Goal: Task Accomplishment & Management: Use online tool/utility

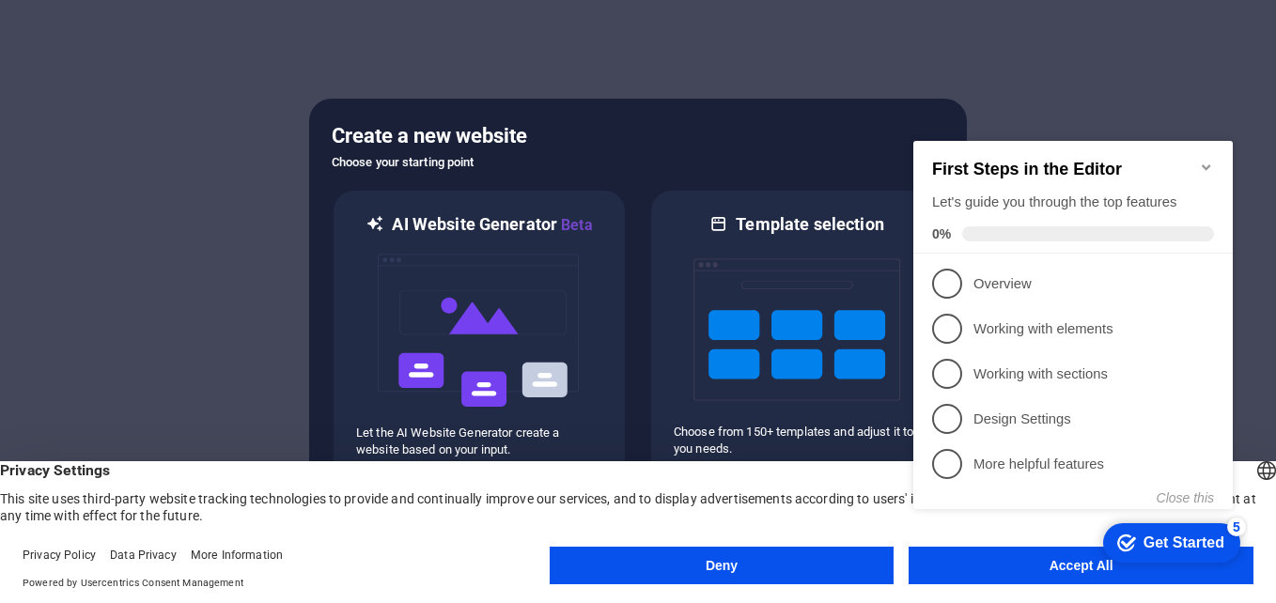
click at [1011, 572] on appcues-checklist "Contextual help checklist present on screen" at bounding box center [1076, 344] width 342 height 461
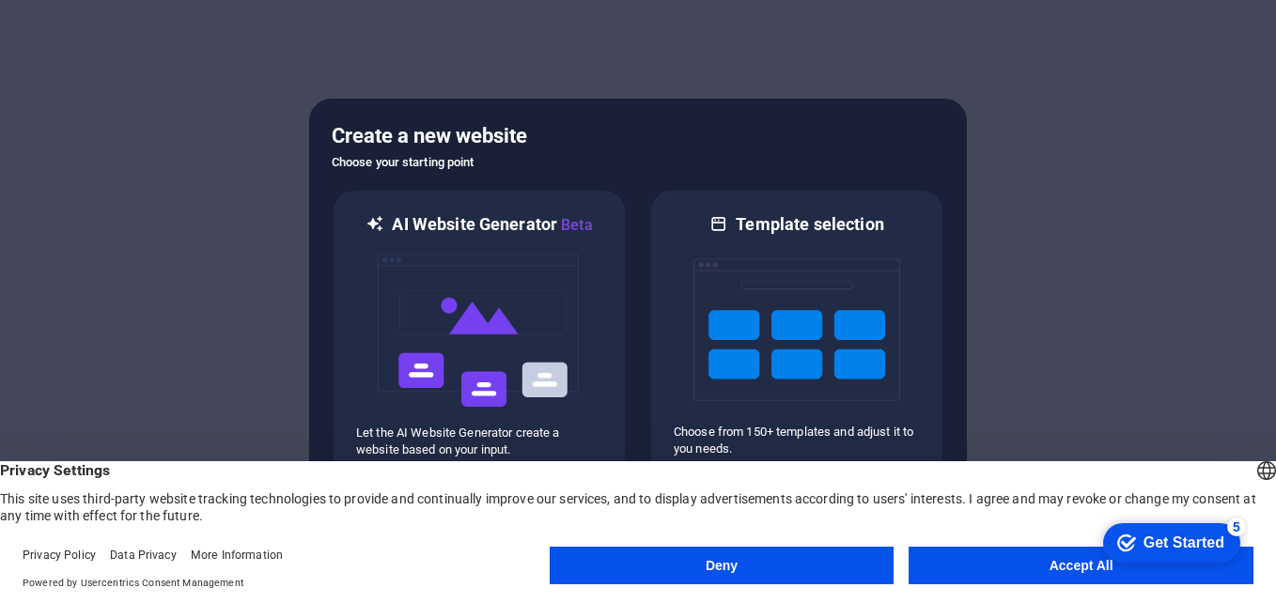
click at [1074, 565] on button "Accept All" at bounding box center [1080, 566] width 345 height 38
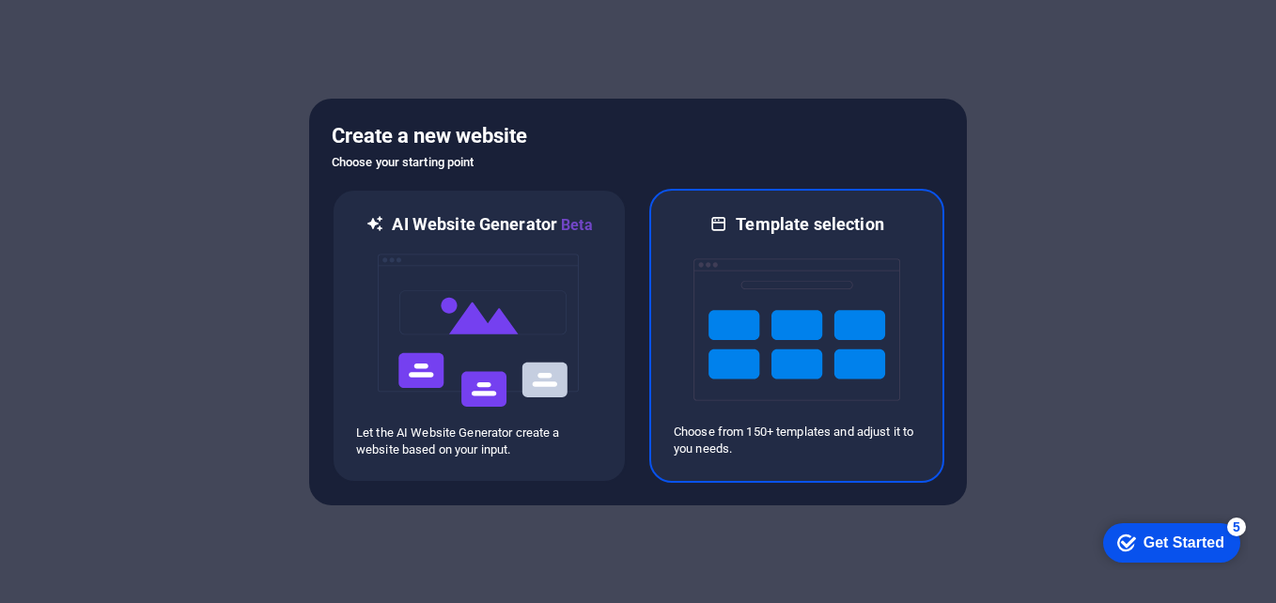
click at [759, 309] on img at bounding box center [796, 330] width 207 height 188
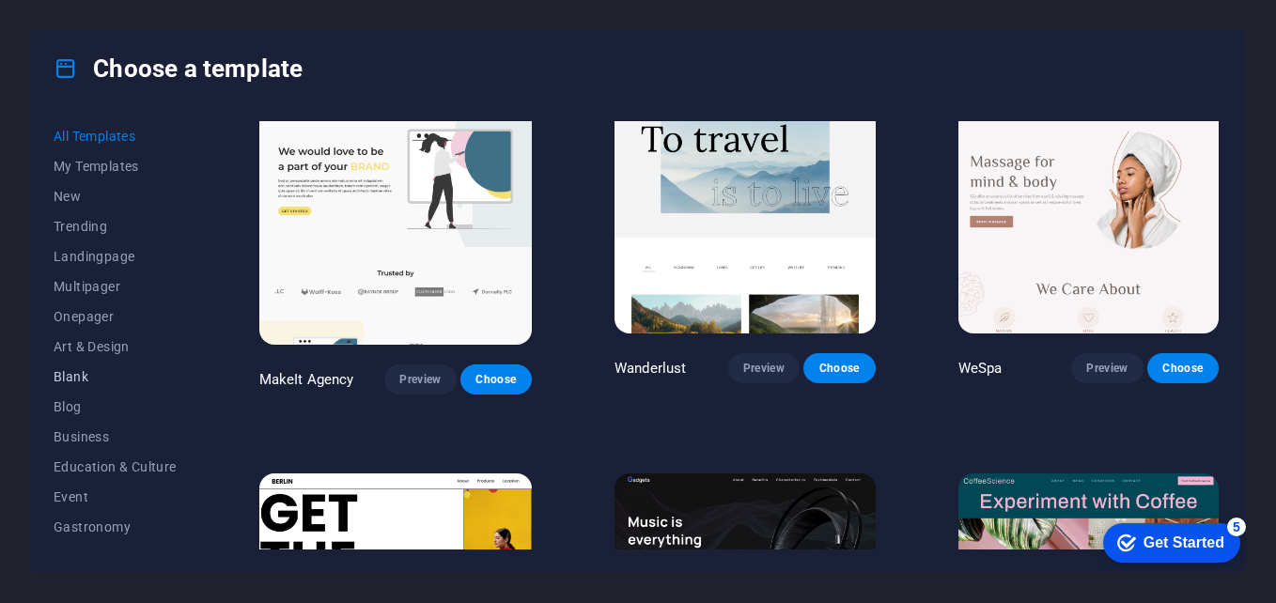
scroll to position [323, 0]
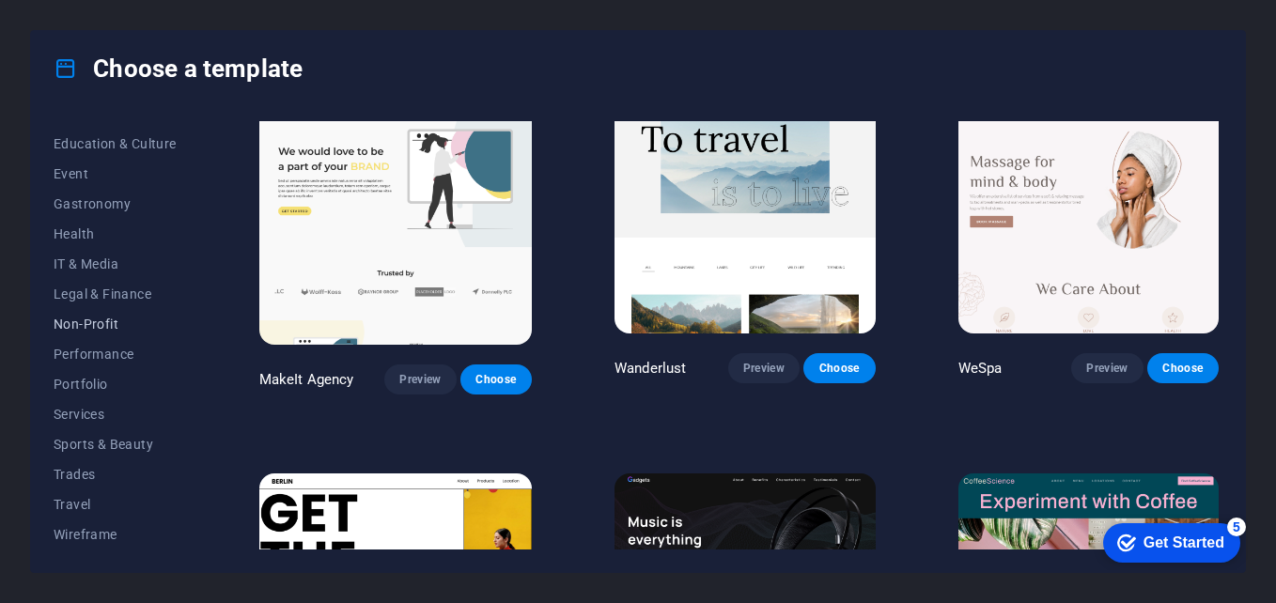
click at [108, 330] on span "Non-Profit" at bounding box center [115, 324] width 123 height 15
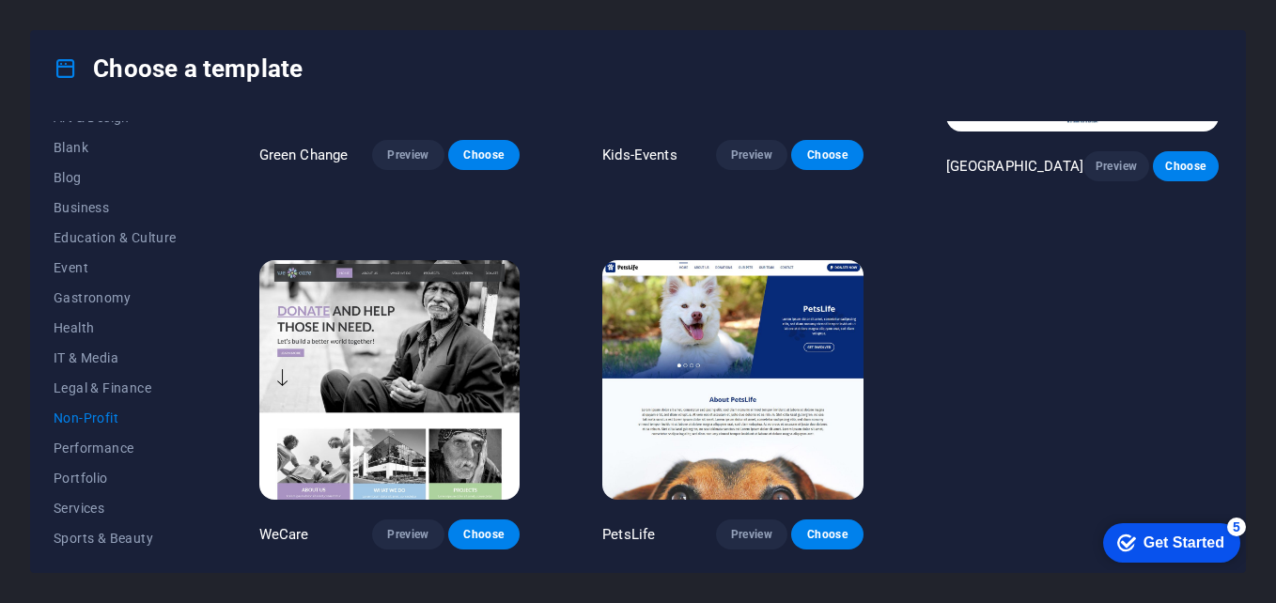
scroll to position [135, 0]
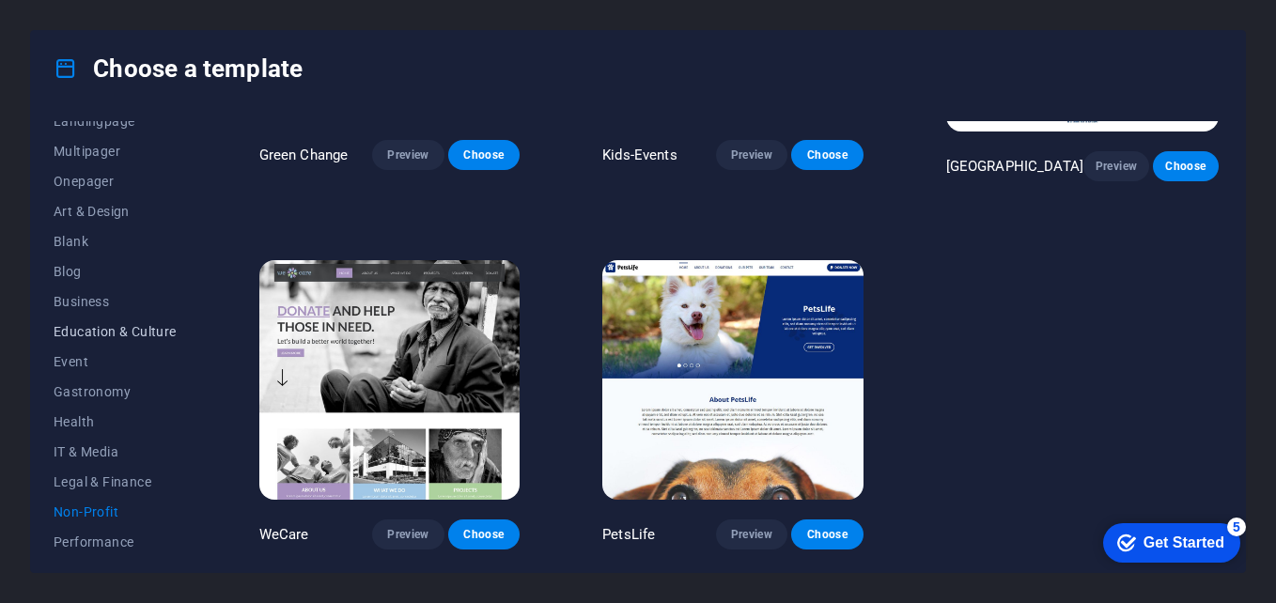
click at [135, 332] on span "Education & Culture" at bounding box center [115, 331] width 123 height 15
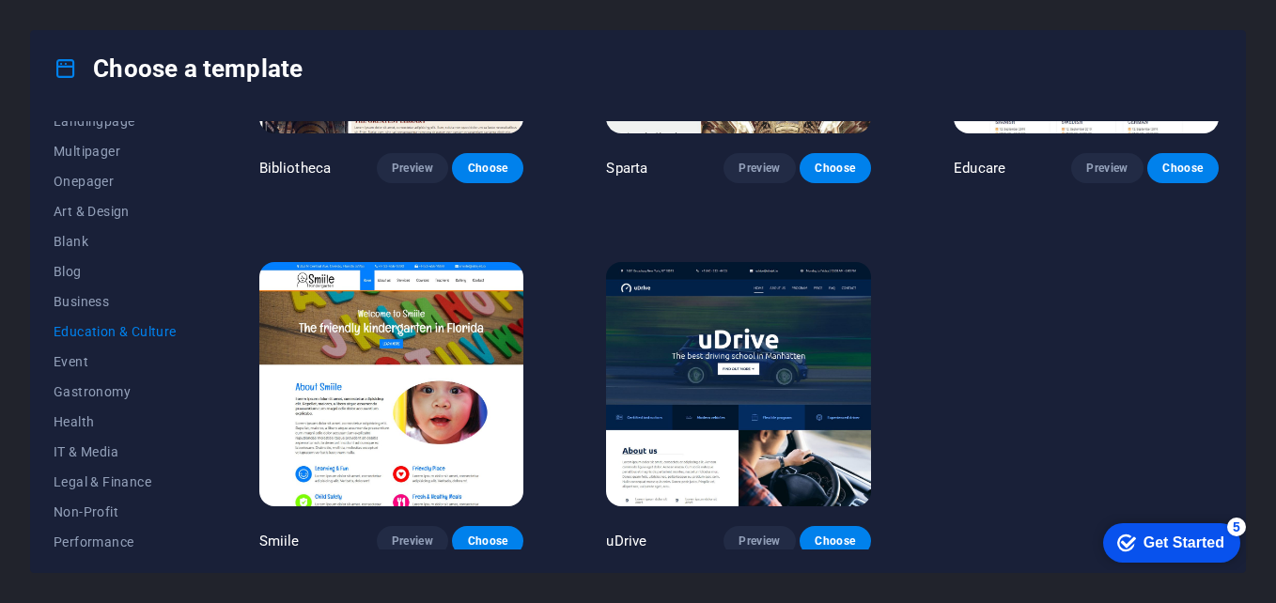
click at [337, 410] on img at bounding box center [391, 384] width 265 height 244
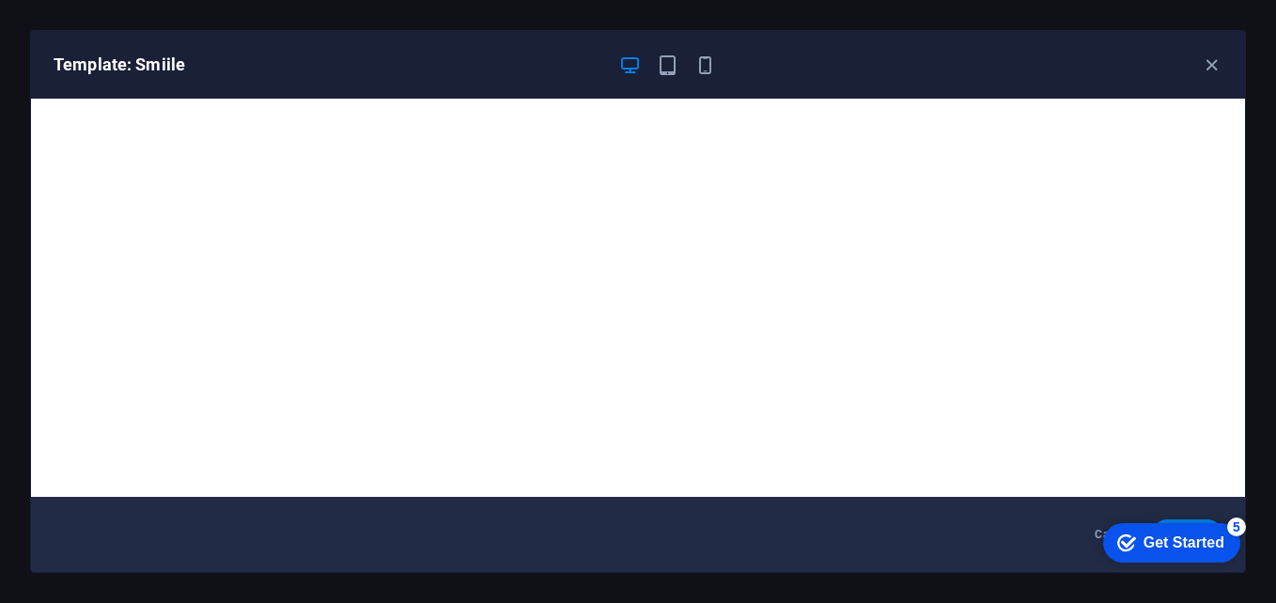
click at [1167, 548] on div "Get Started" at bounding box center [1183, 542] width 81 height 17
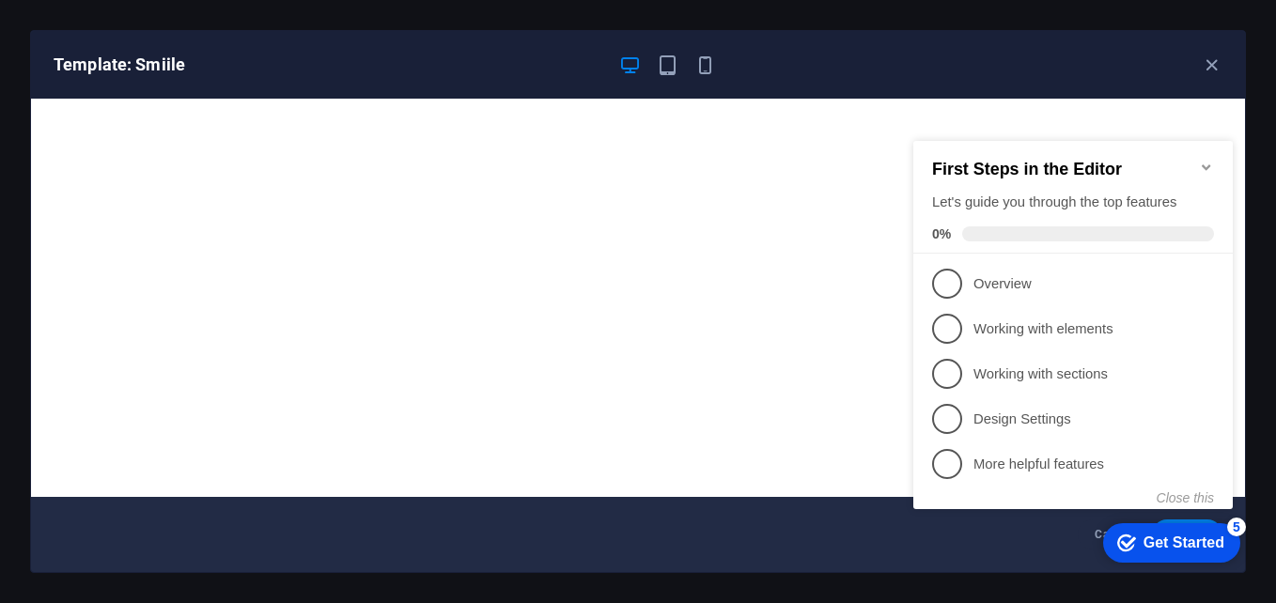
click at [977, 233] on span at bounding box center [1088, 233] width 252 height 15
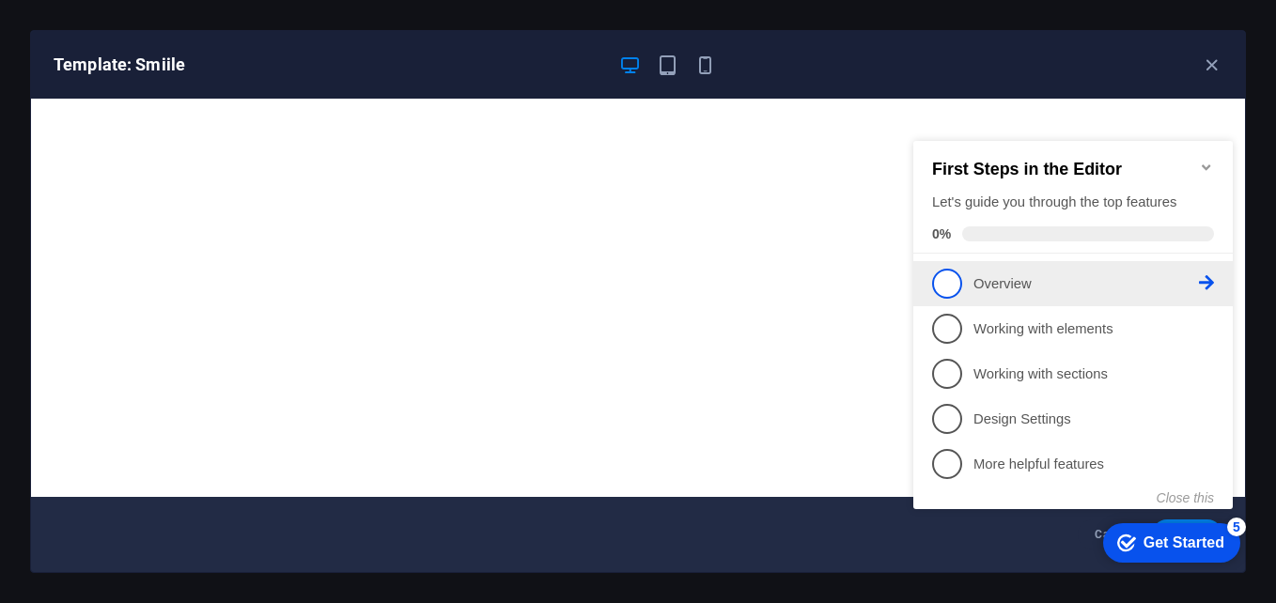
click at [922, 289] on li "1 Overview - incomplete" at bounding box center [1072, 283] width 319 height 45
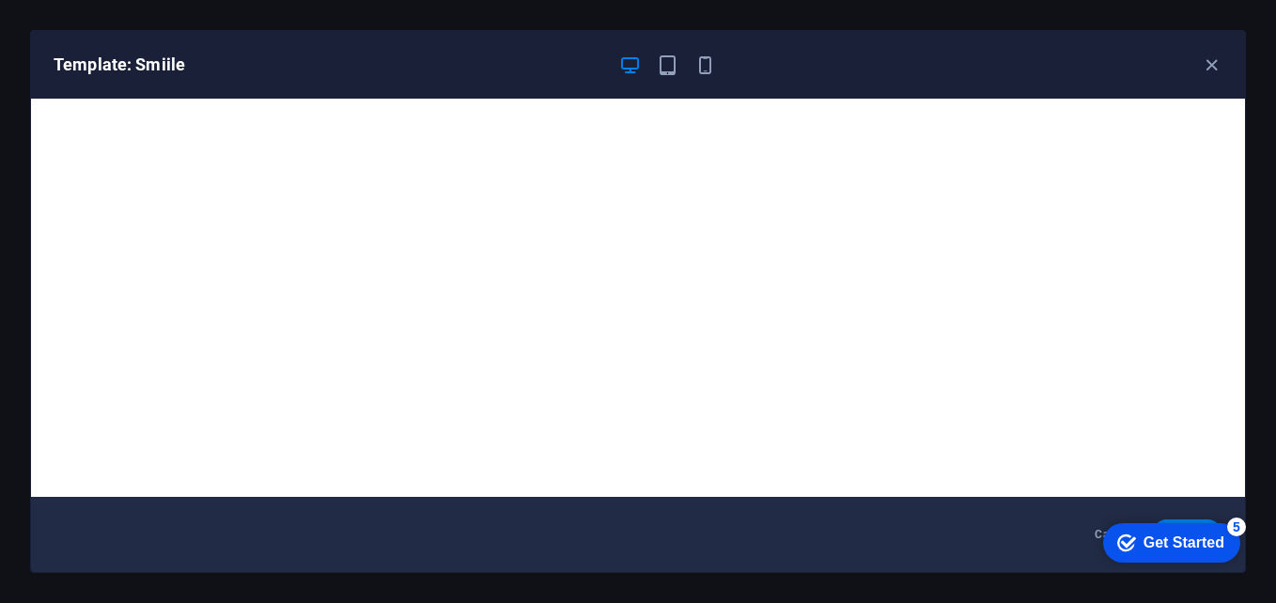
click at [1168, 547] on div "Get Started" at bounding box center [1183, 542] width 81 height 17
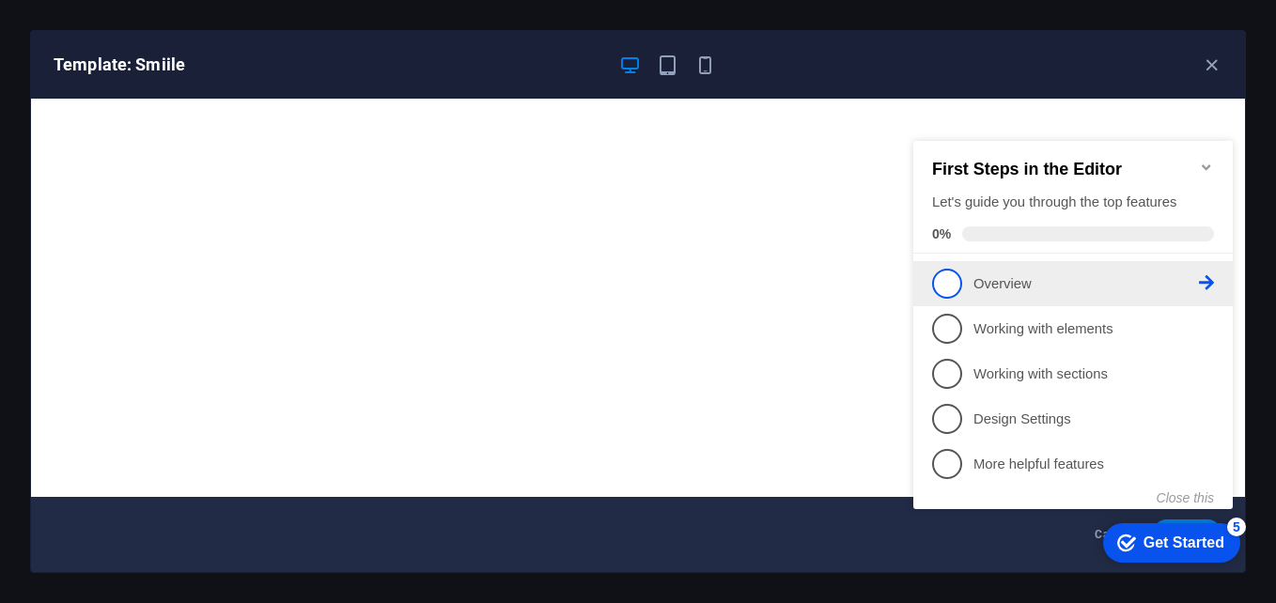
click at [949, 276] on span "1" at bounding box center [947, 284] width 30 height 30
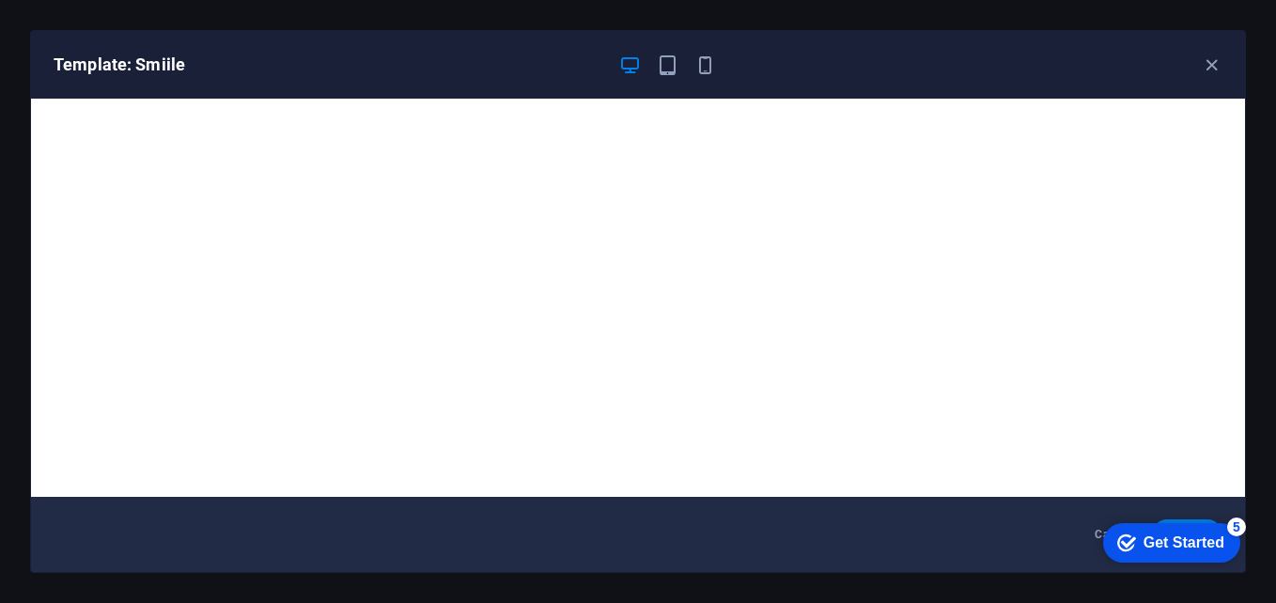
click at [1196, 547] on div "Get Started" at bounding box center [1183, 542] width 81 height 17
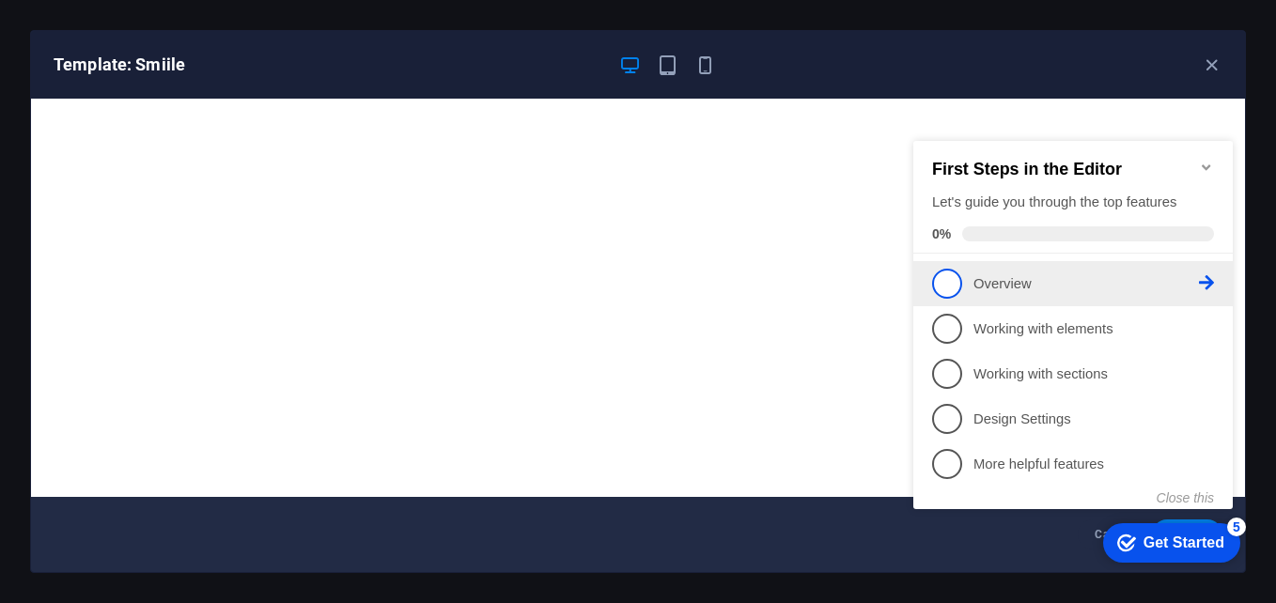
click at [1209, 279] on icon at bounding box center [1205, 282] width 15 height 15
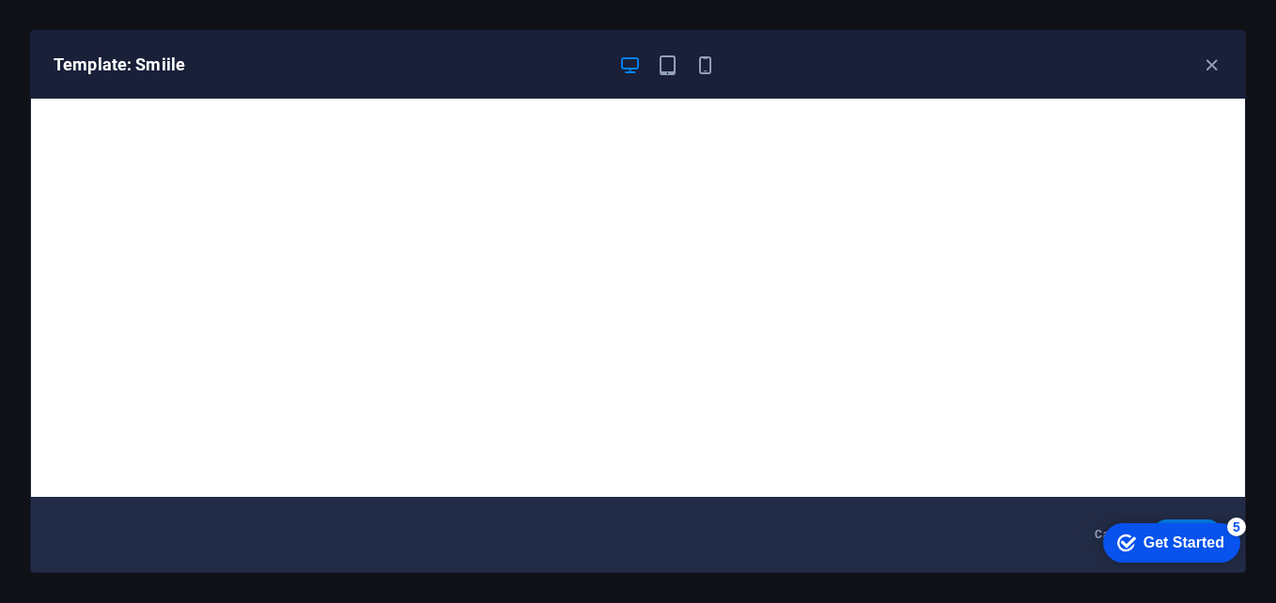
click at [1219, 52] on div "Template: Smiile" at bounding box center [638, 65] width 1214 height 68
click at [1218, 54] on icon "button" at bounding box center [1211, 65] width 22 height 22
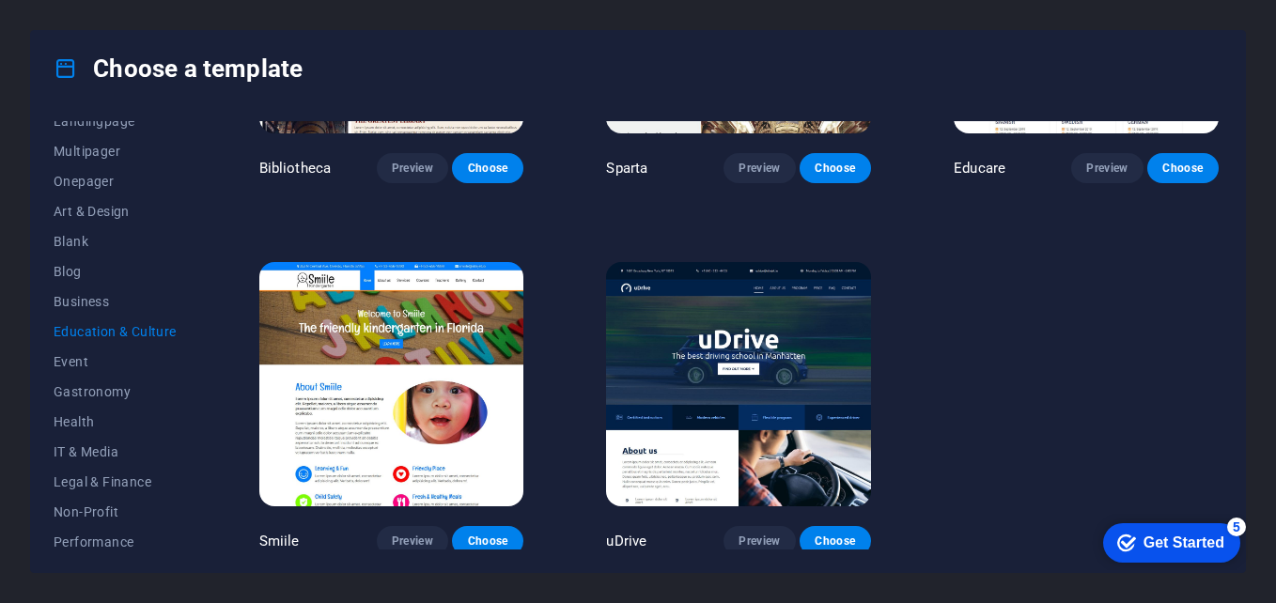
click at [432, 383] on img at bounding box center [391, 384] width 265 height 244
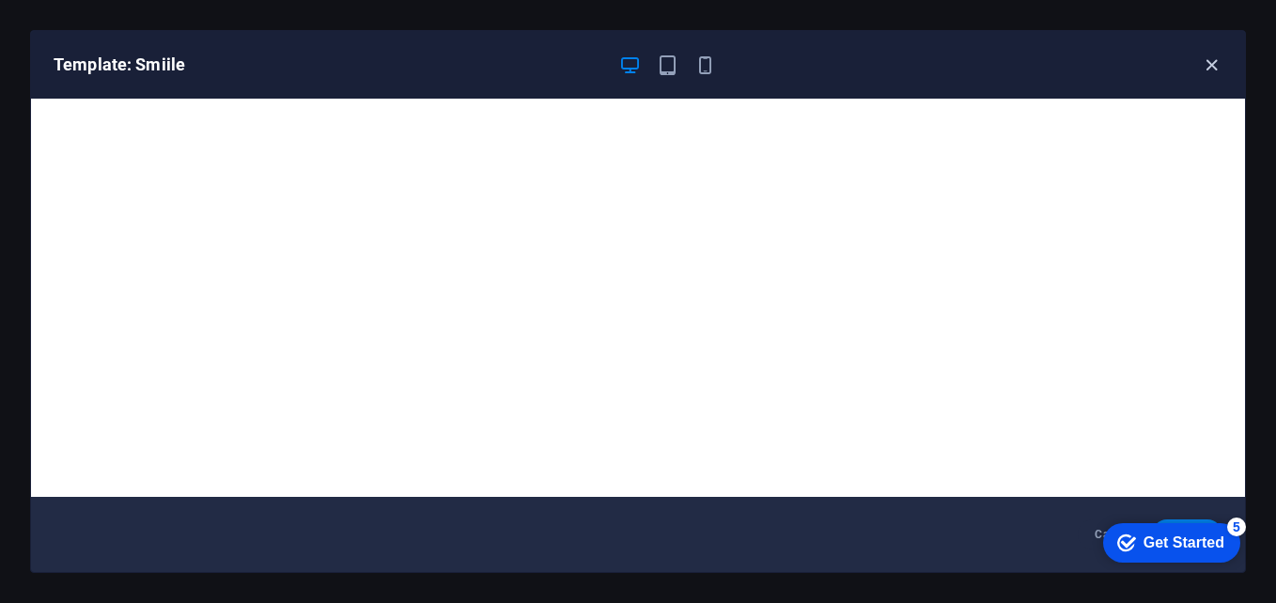
click at [1214, 63] on icon "button" at bounding box center [1211, 65] width 22 height 22
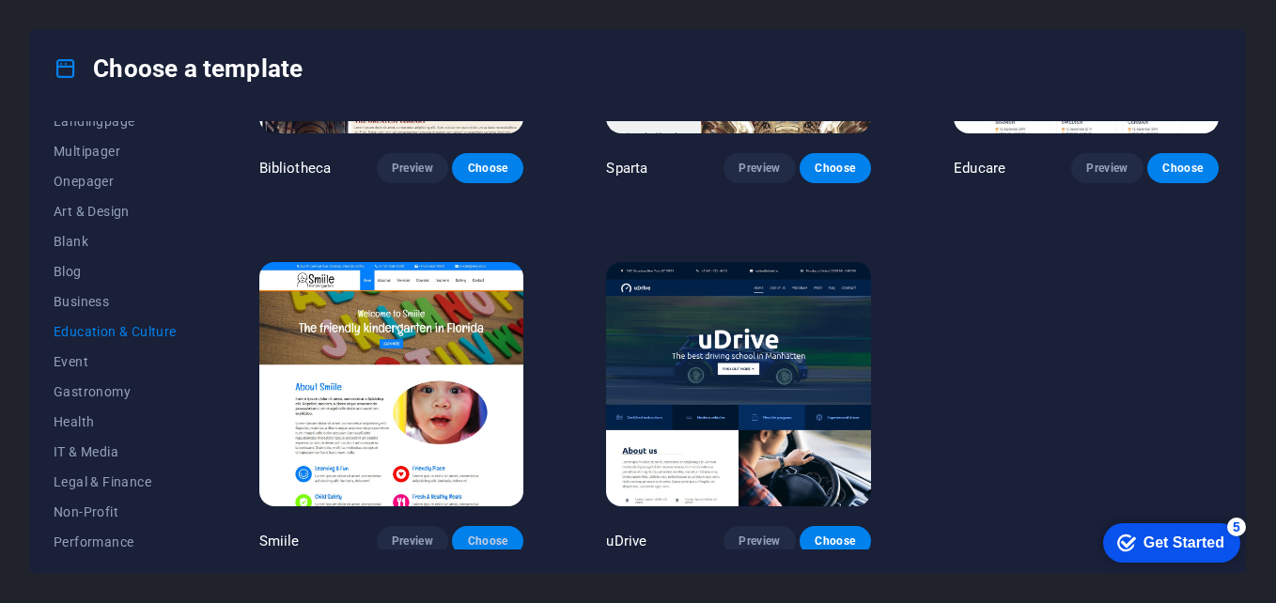
click at [501, 541] on span "Choose" at bounding box center [487, 540] width 41 height 15
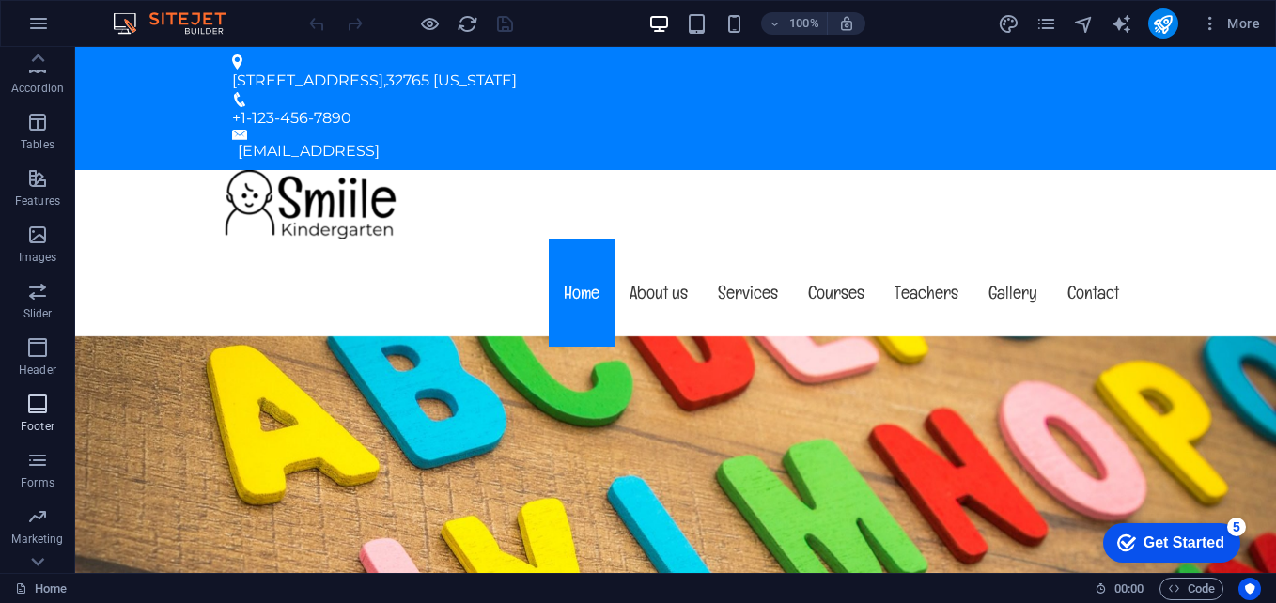
scroll to position [319, 0]
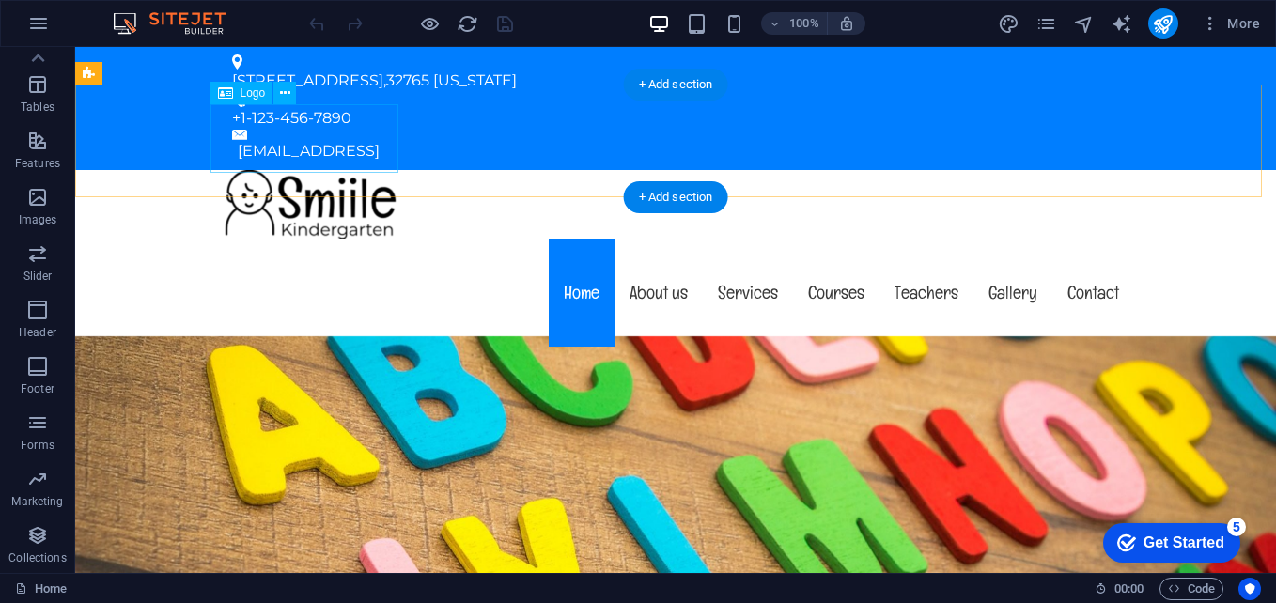
click at [352, 170] on div at bounding box center [675, 204] width 917 height 69
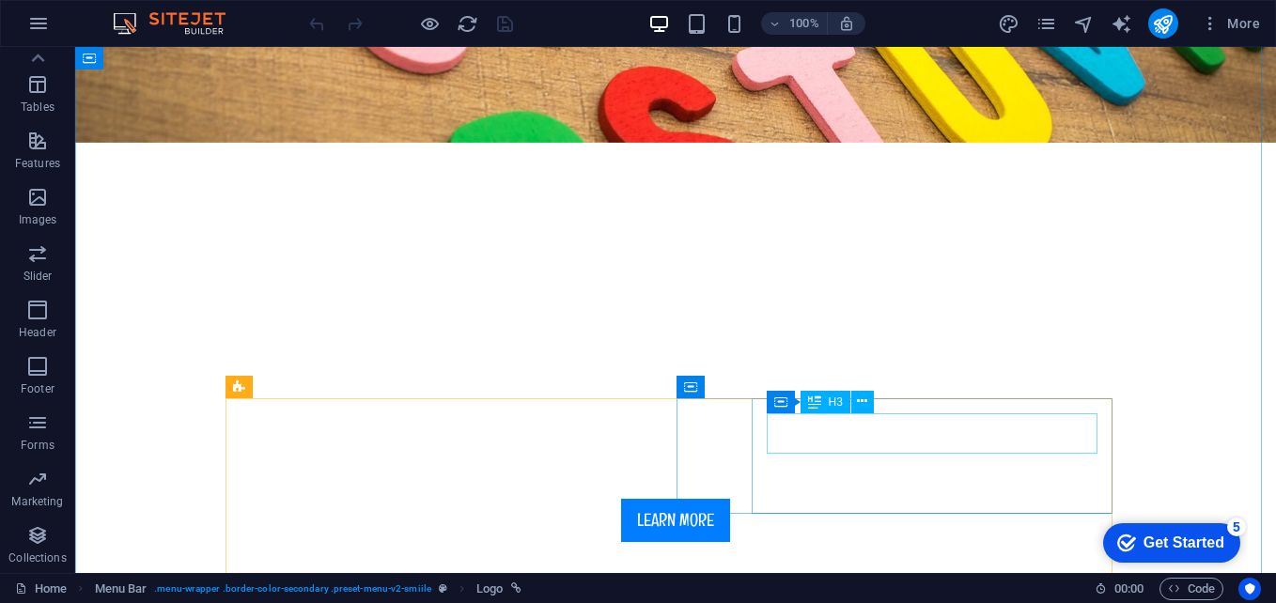
scroll to position [0, 0]
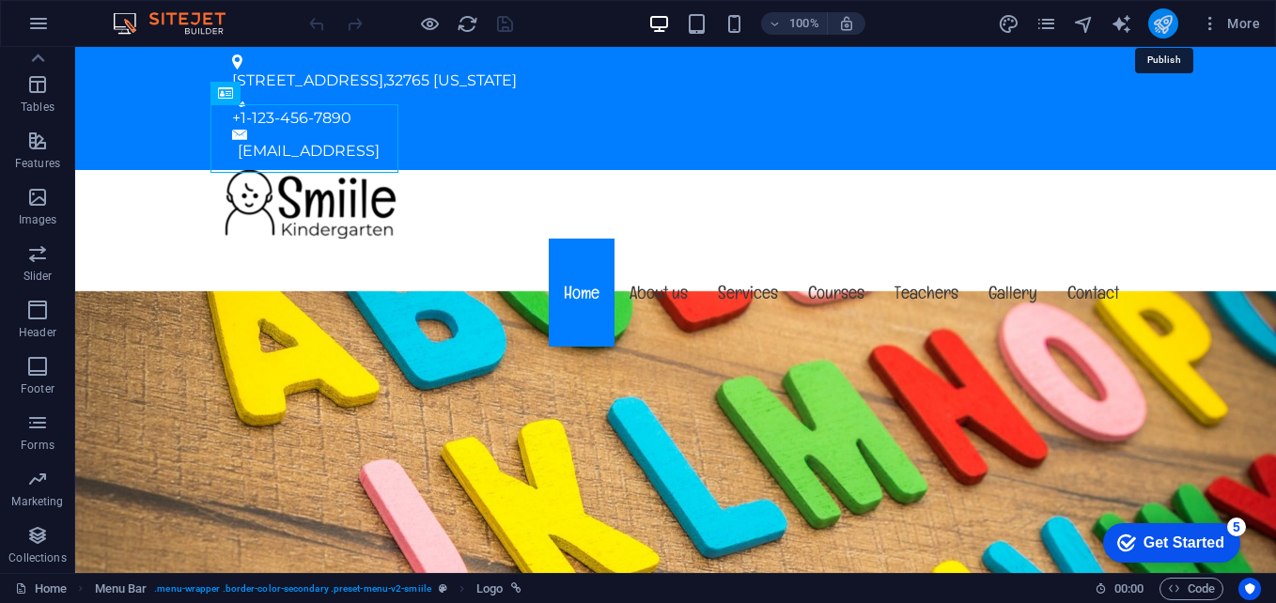
click at [1163, 20] on icon "publish" at bounding box center [1163, 24] width 22 height 22
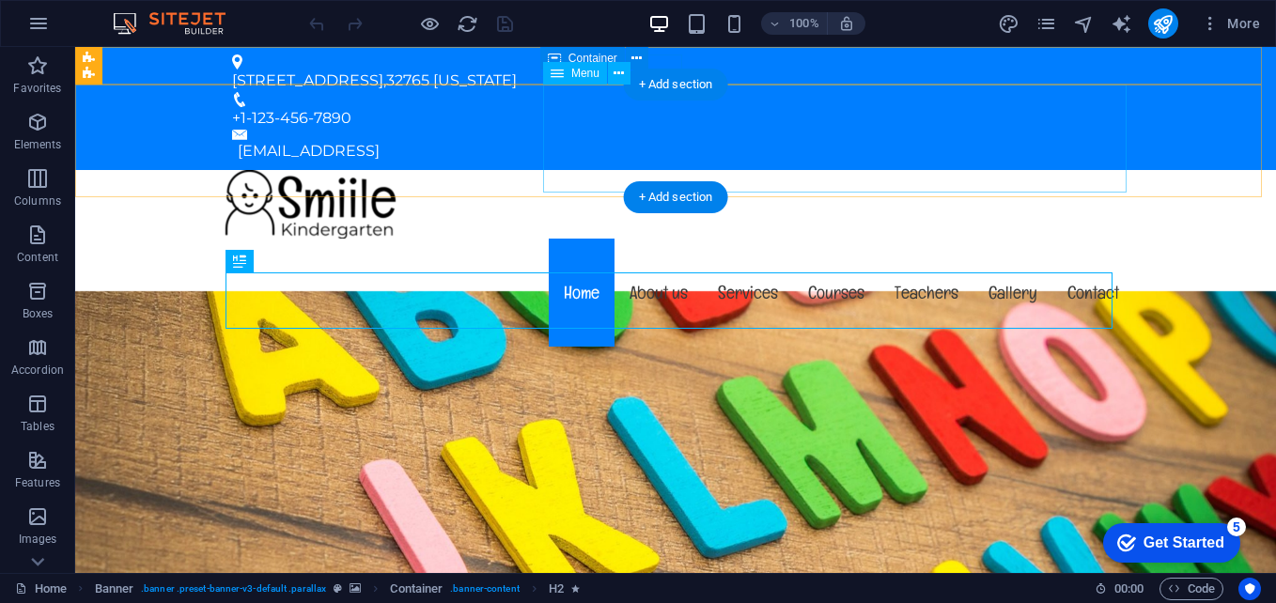
click at [660, 239] on nav "Home About us Services Courses Teachers Gallery Contact" at bounding box center [675, 293] width 917 height 108
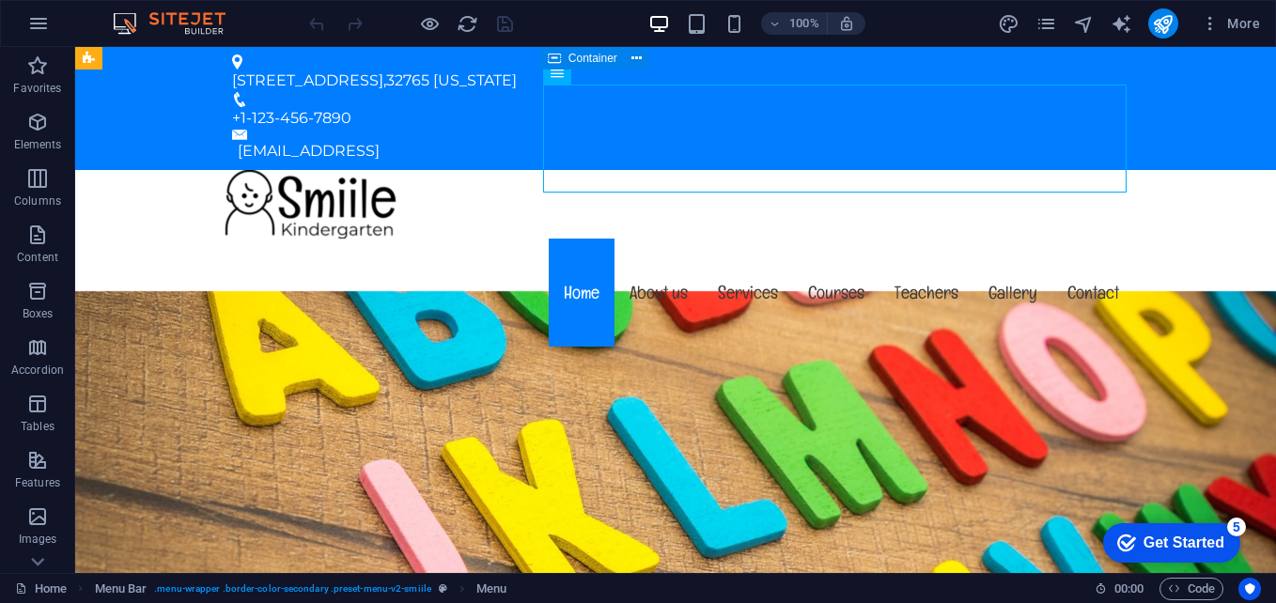
scroll to position [319, 0]
click at [82, 586] on icon at bounding box center [80, 588] width 12 height 12
click at [73, 589] on div "Home Menu Bar . menu-wrapper .border-color-secondary .preset-menu-v2-smiile Menu" at bounding box center [547, 589] width 1064 height 23
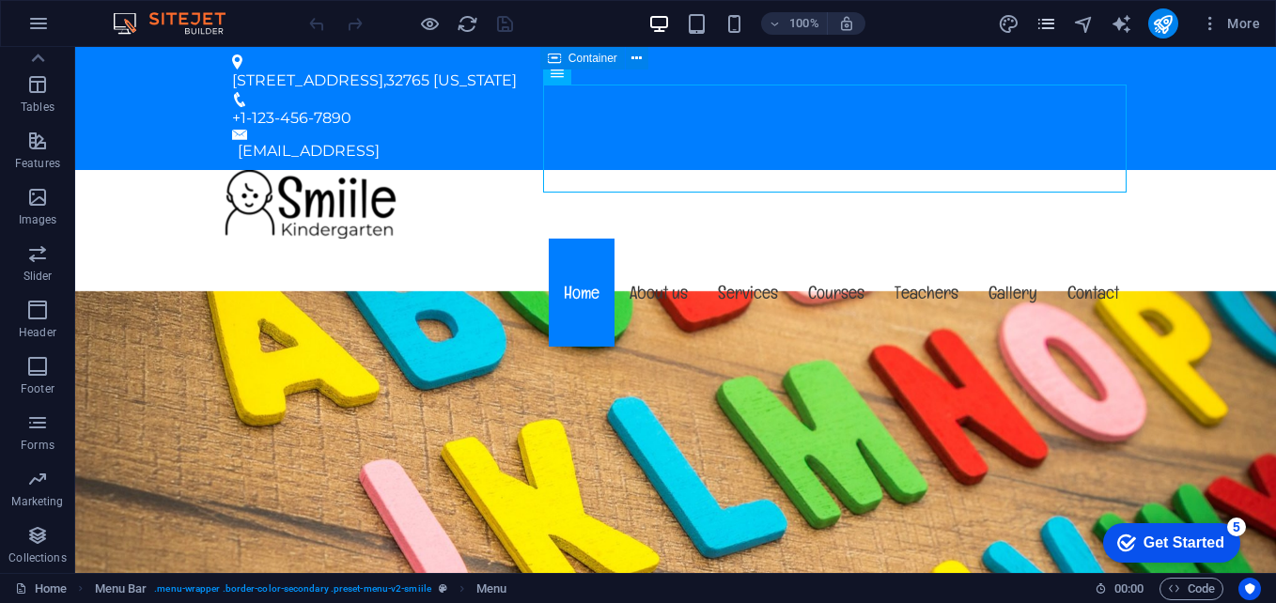
click at [1043, 19] on icon "pages" at bounding box center [1046, 24] width 22 height 22
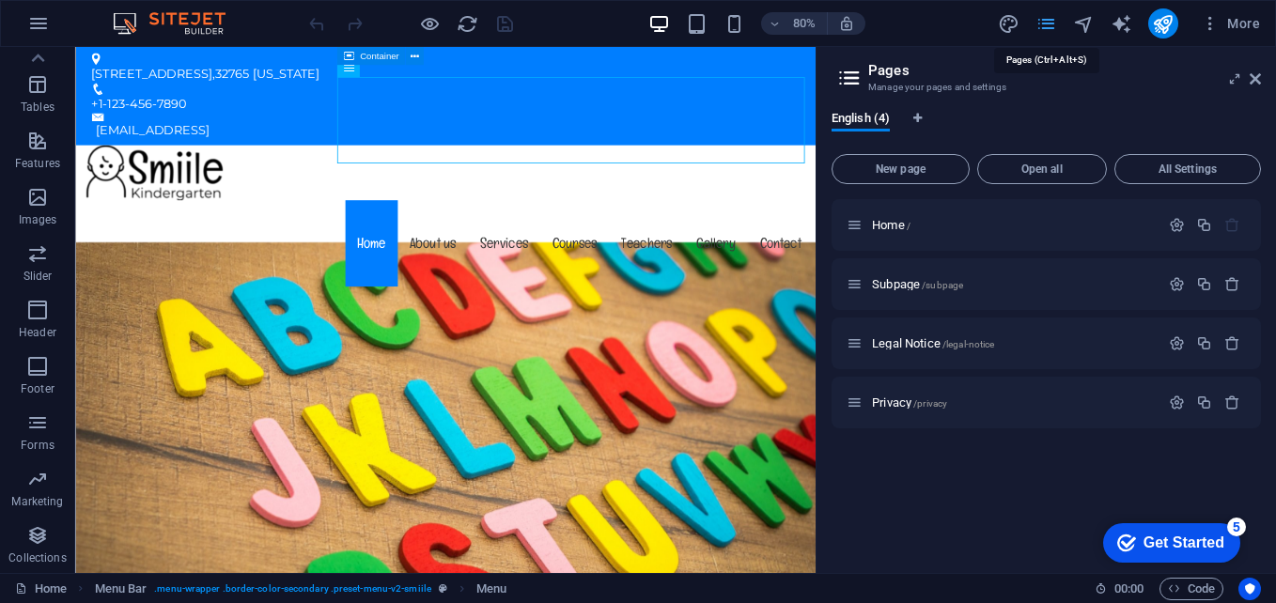
click at [1043, 19] on icon "pages" at bounding box center [1046, 24] width 22 height 22
click at [1047, 19] on icon "pages" at bounding box center [1046, 24] width 22 height 22
click at [1253, 73] on icon at bounding box center [1254, 78] width 11 height 15
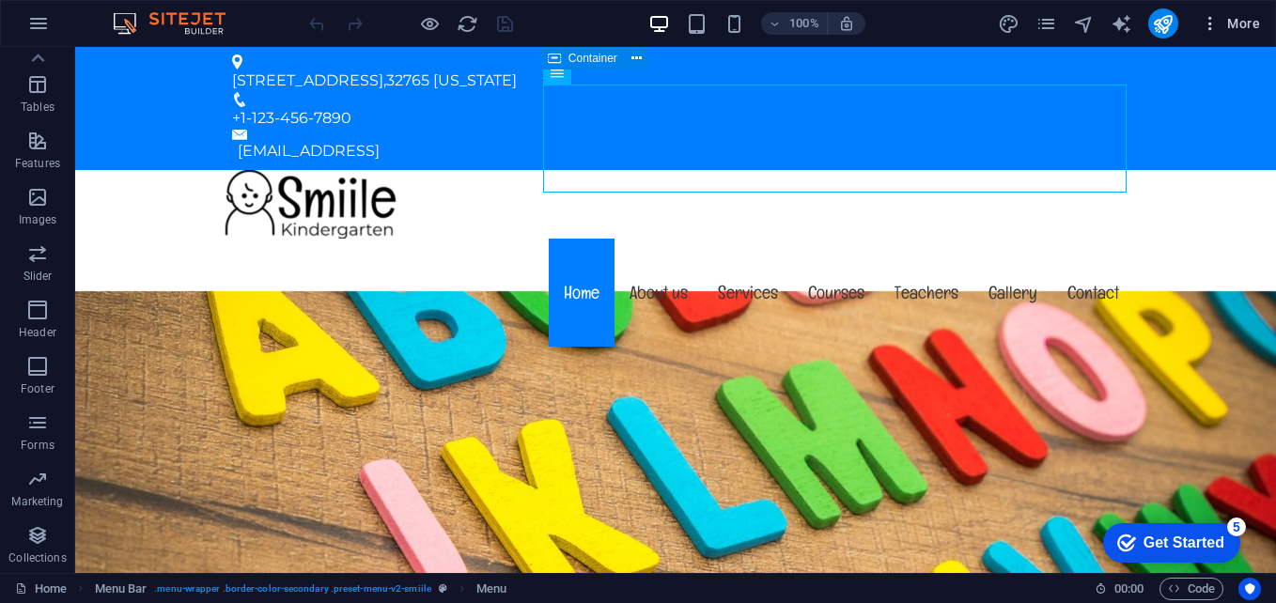
click at [1204, 17] on icon "button" at bounding box center [1209, 23] width 19 height 19
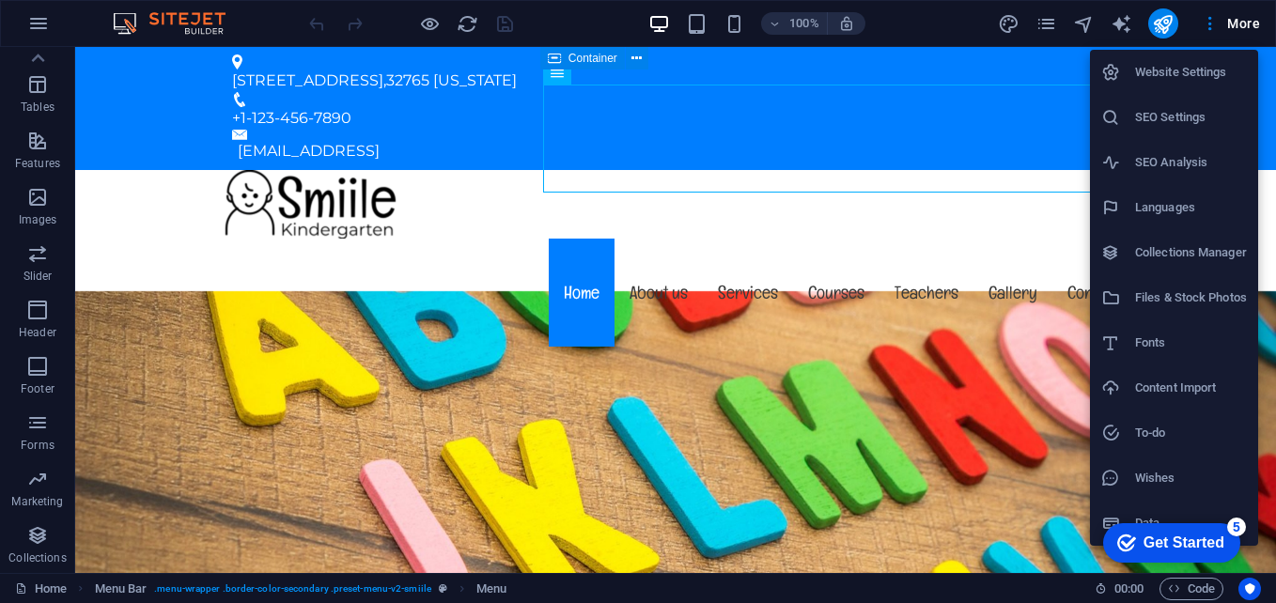
click at [1239, 13] on div at bounding box center [638, 301] width 1276 height 603
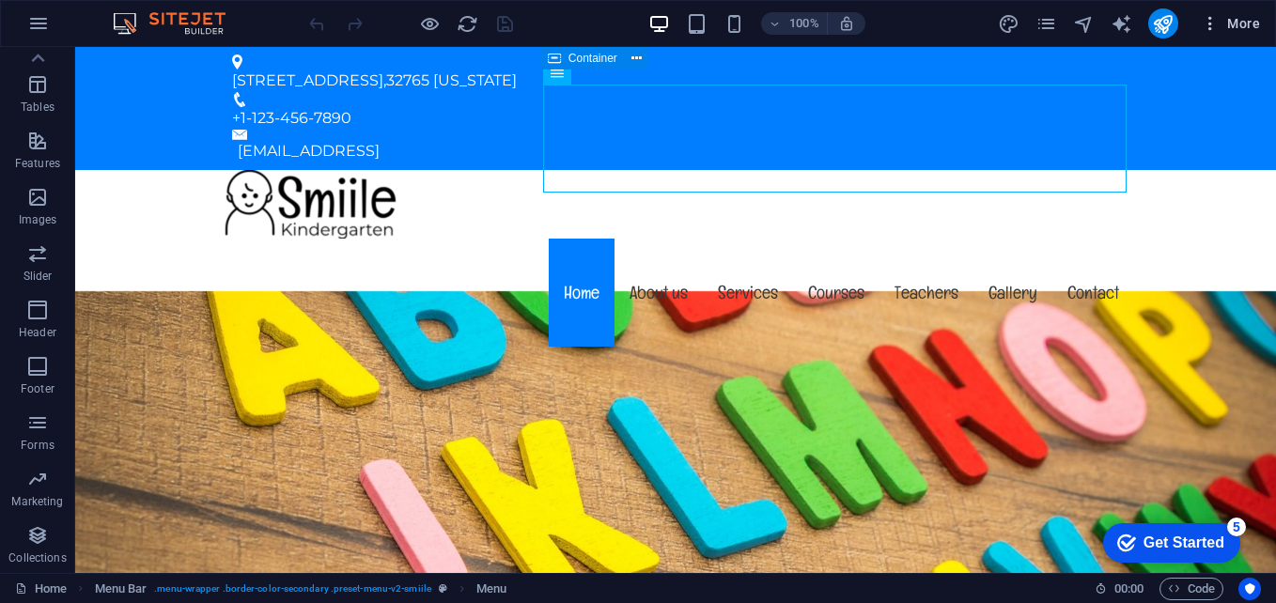
click at [1209, 18] on icon "button" at bounding box center [1209, 23] width 19 height 19
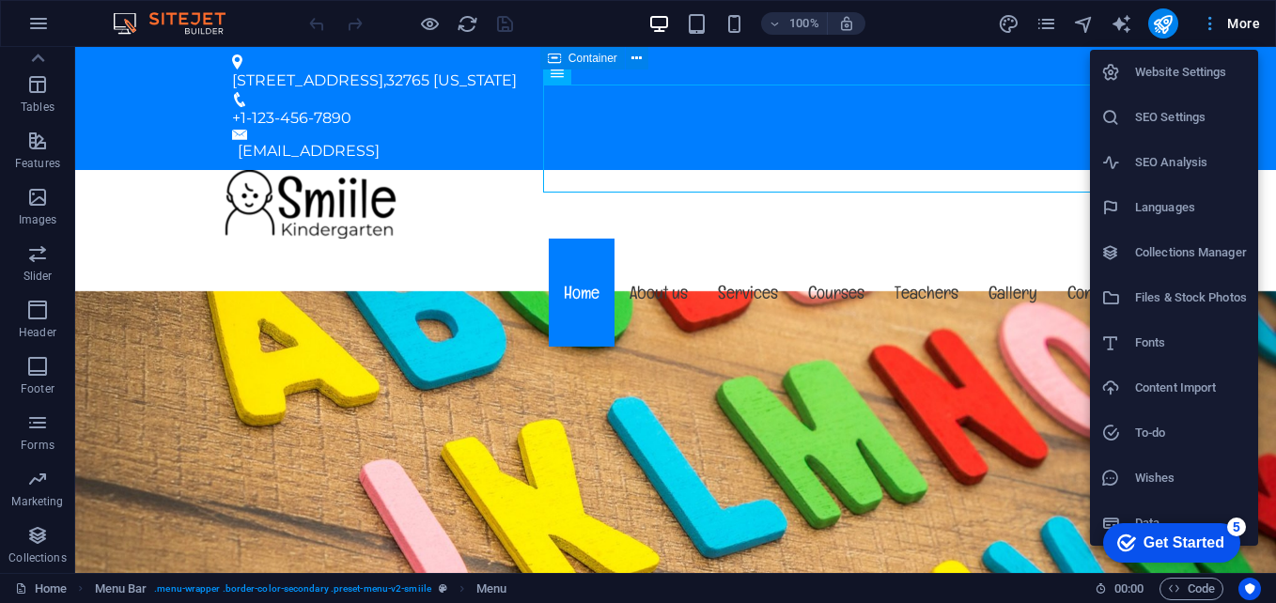
click at [1209, 18] on div at bounding box center [638, 301] width 1276 height 603
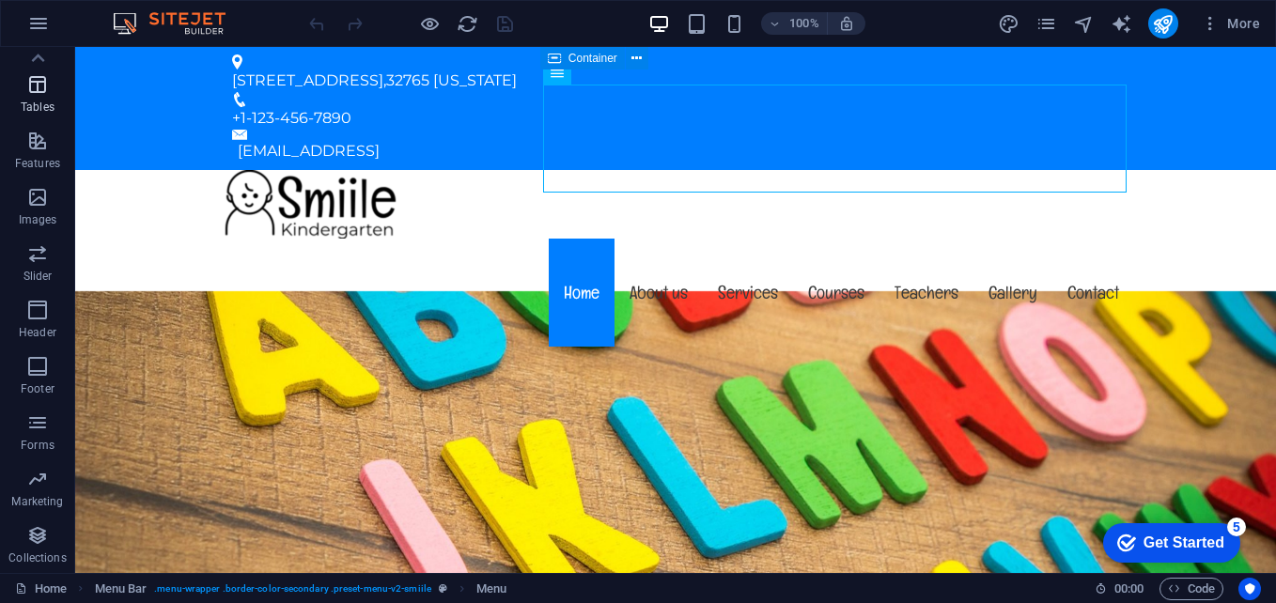
click at [21, 91] on span "Tables" at bounding box center [37, 95] width 75 height 45
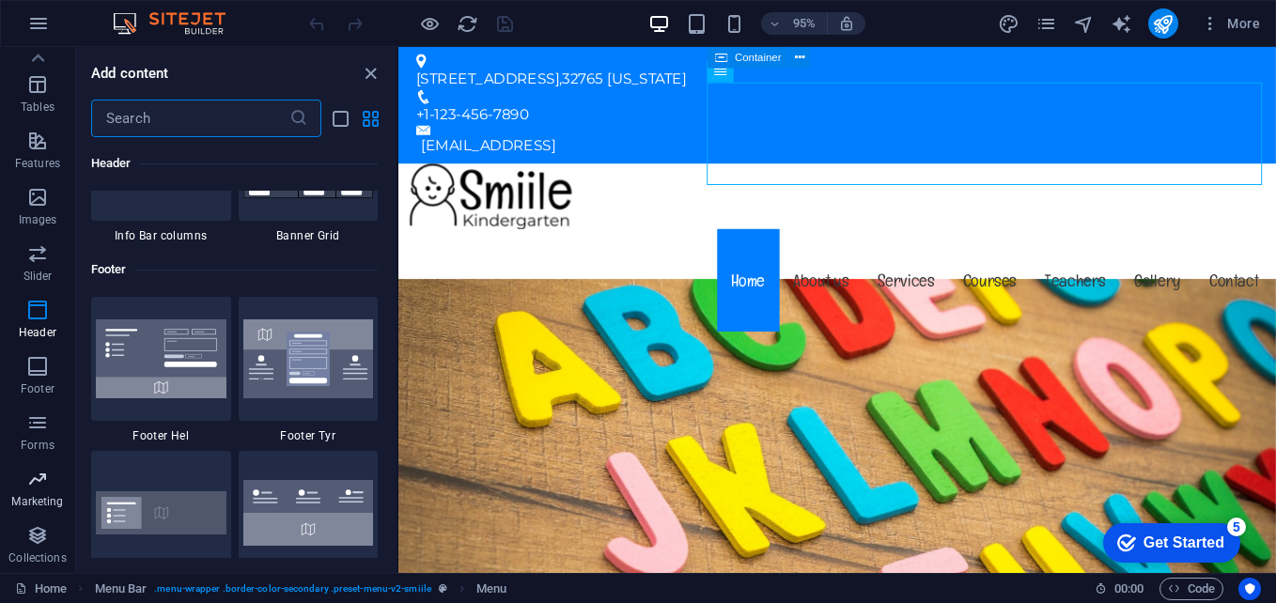
scroll to position [0, 0]
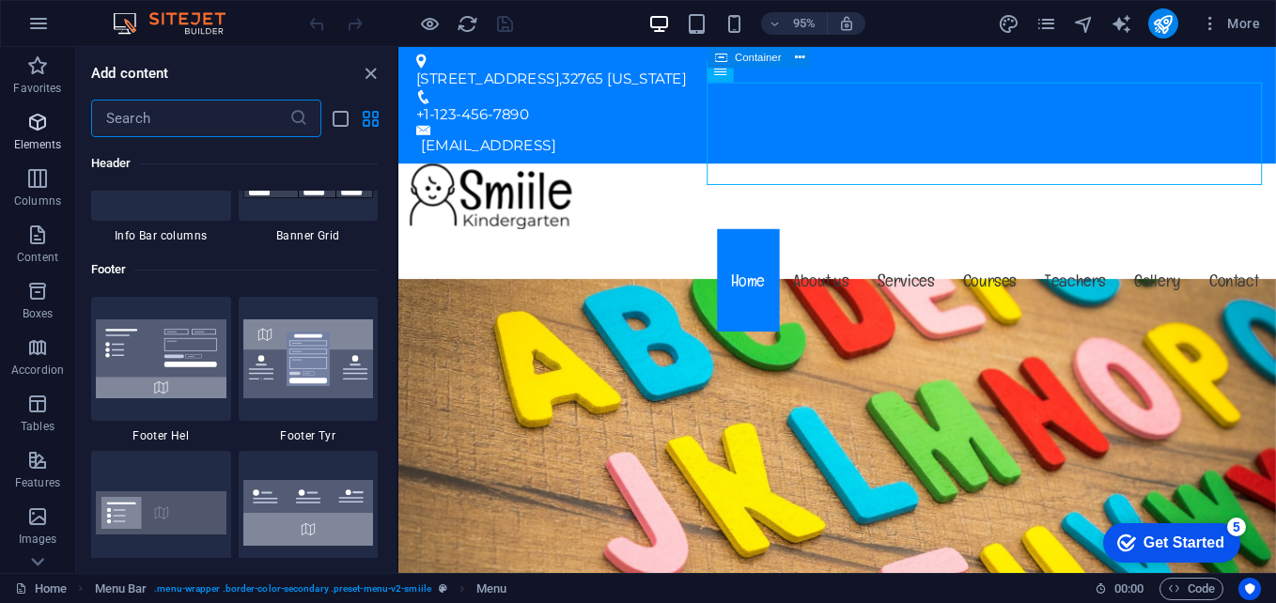
click at [36, 126] on icon "button" at bounding box center [37, 122] width 23 height 23
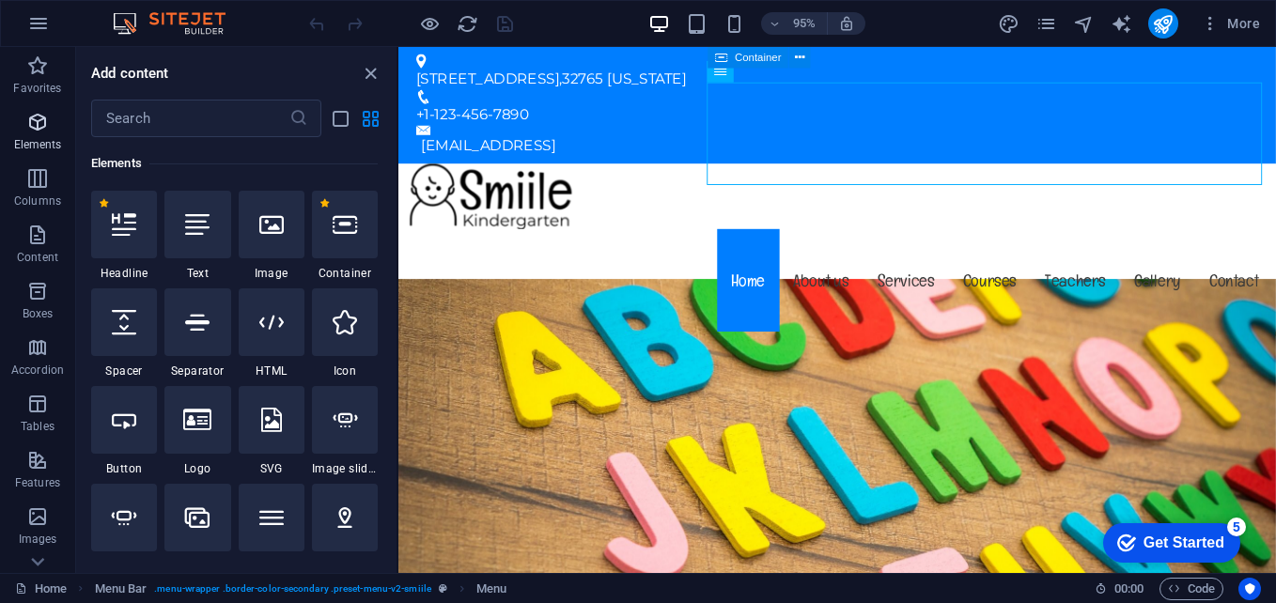
scroll to position [200, 0]
click at [43, 24] on icon "button" at bounding box center [38, 23] width 23 height 23
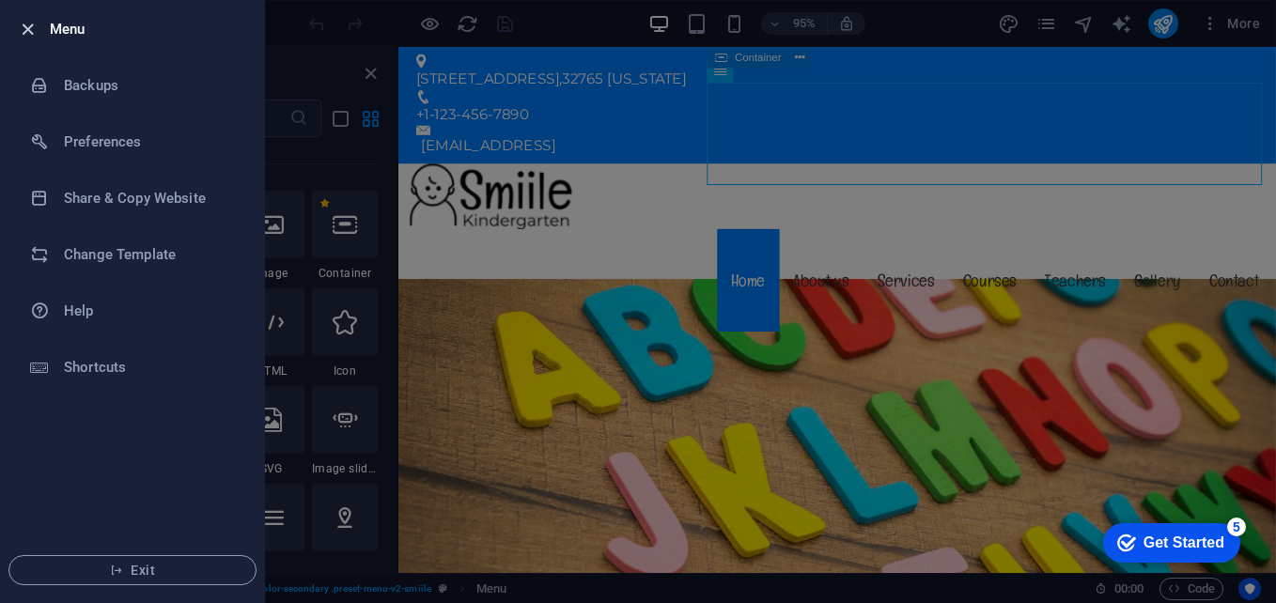
click at [28, 31] on icon "button" at bounding box center [28, 30] width 22 height 22
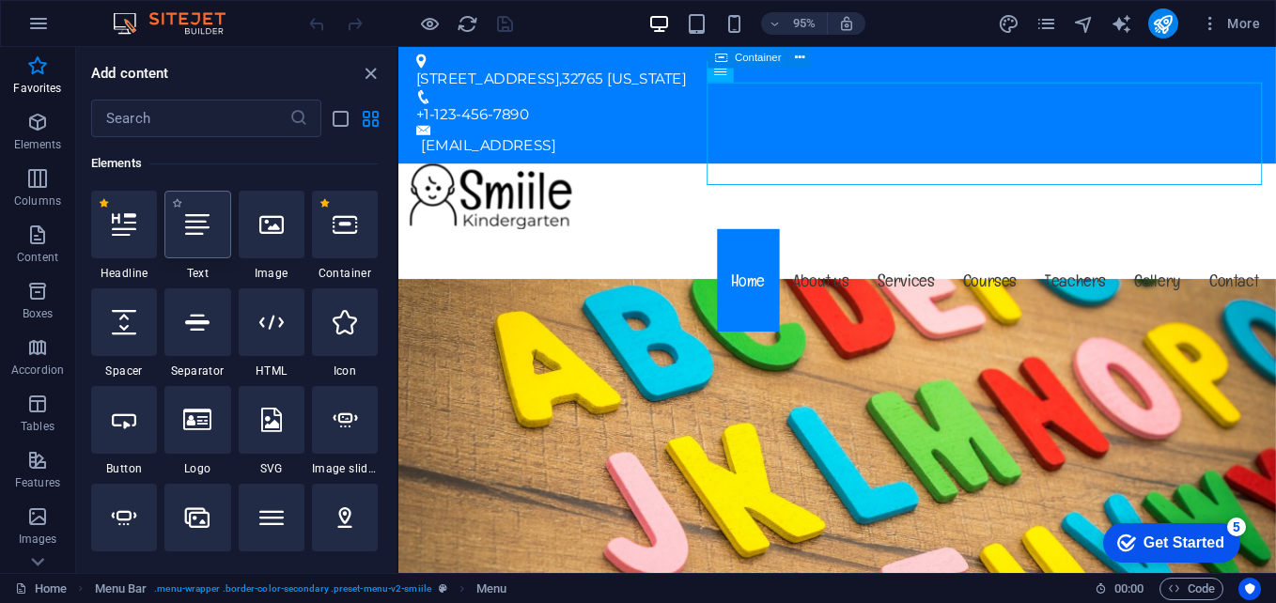
scroll to position [0, 0]
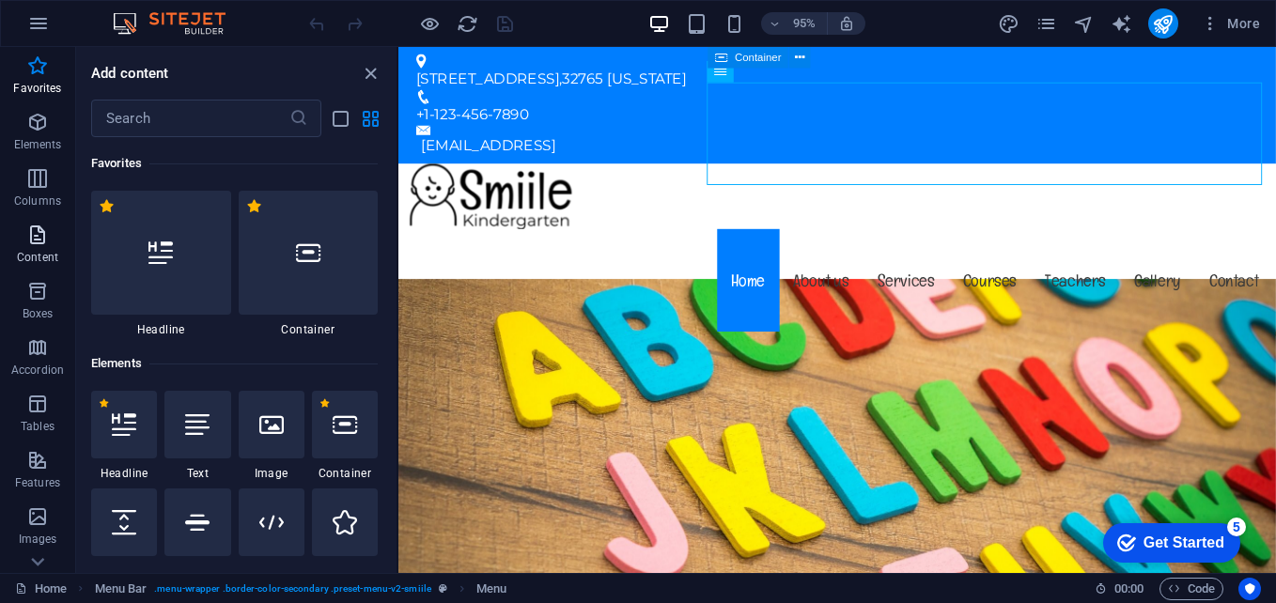
click at [38, 249] on span "Content" at bounding box center [37, 246] width 75 height 45
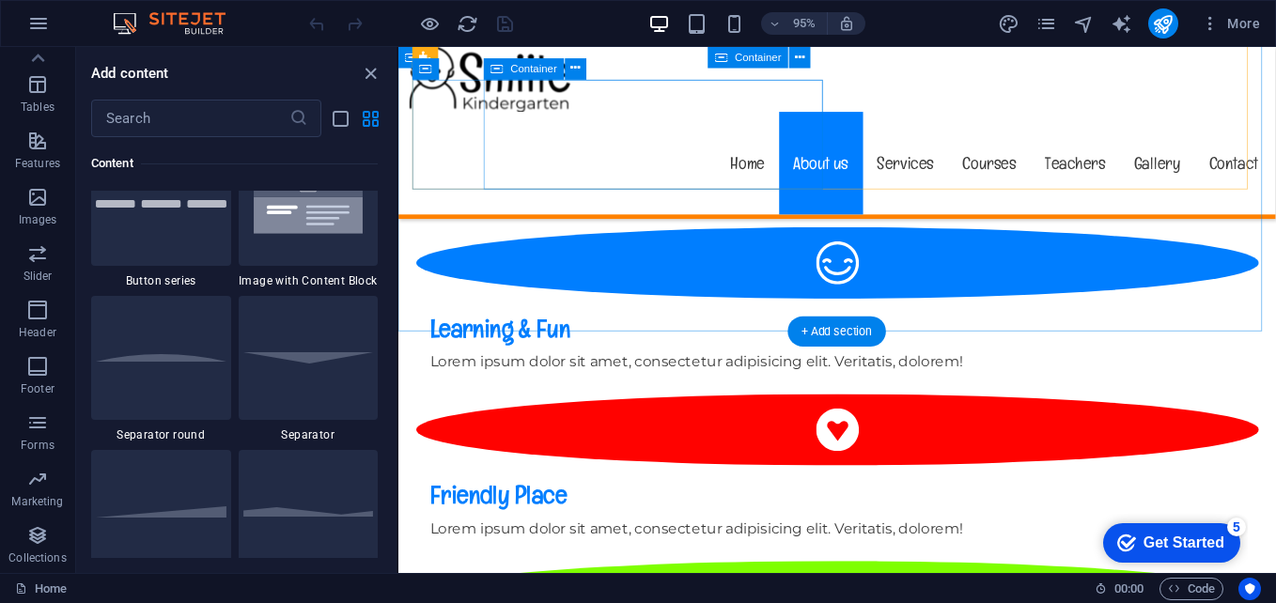
scroll to position [1033, 0]
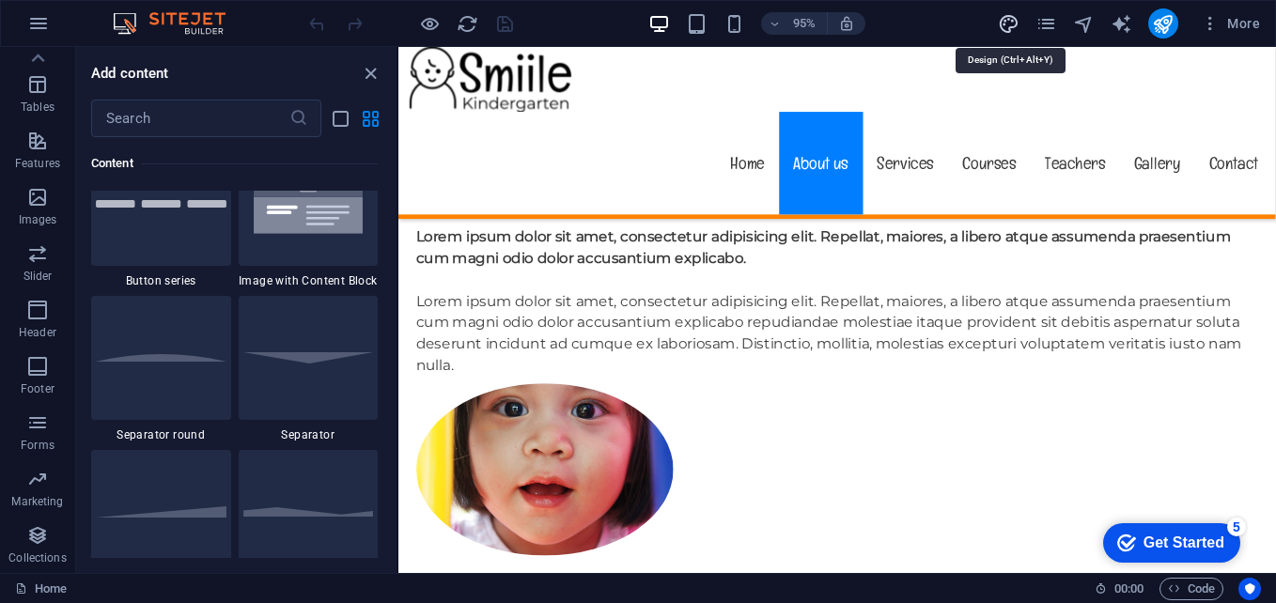
click at [1012, 26] on icon "design" at bounding box center [1008, 24] width 22 height 22
select select "px"
select select "400"
select select "px"
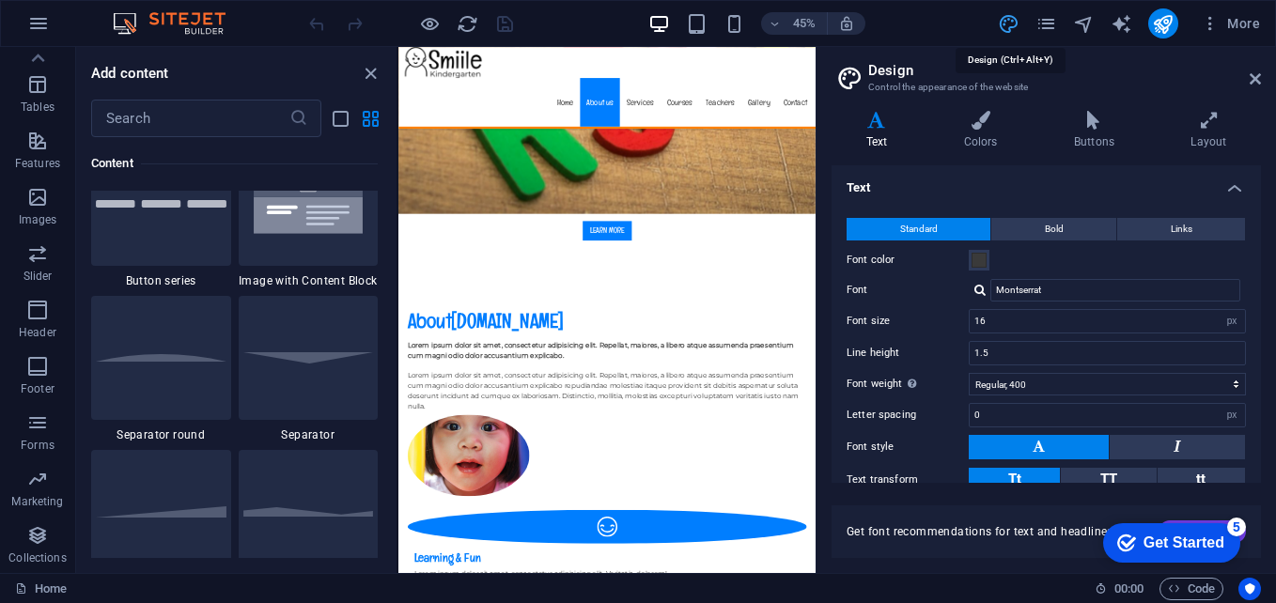
scroll to position [1259, 0]
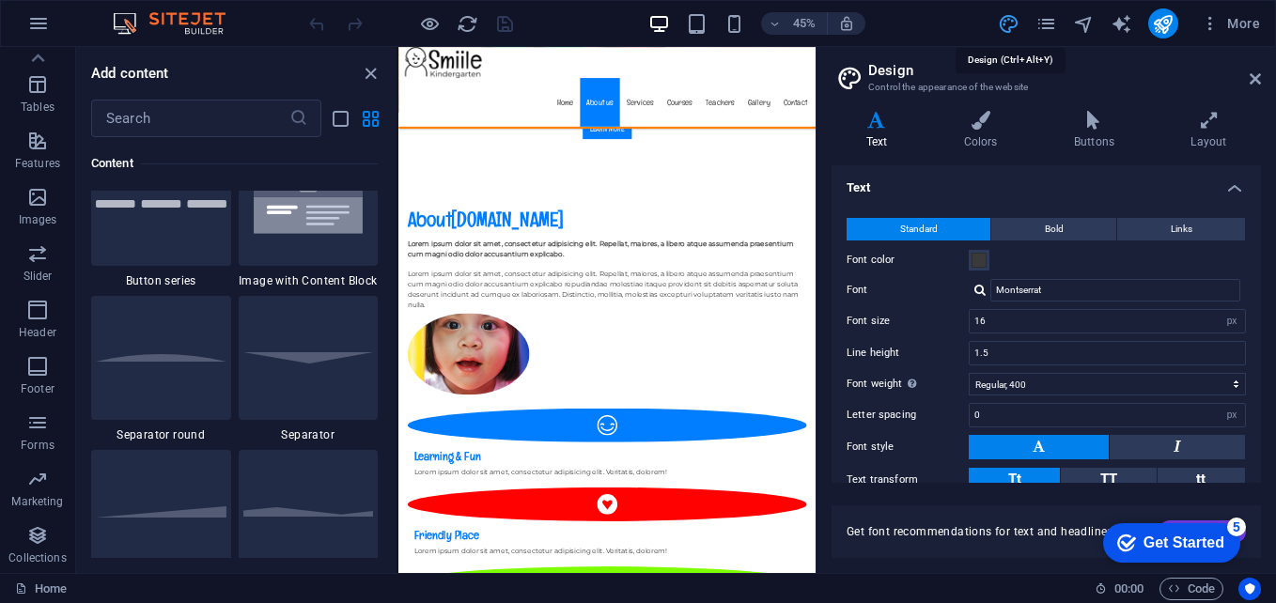
click at [1012, 26] on icon "design" at bounding box center [1008, 24] width 22 height 22
click at [1250, 81] on icon at bounding box center [1254, 78] width 11 height 15
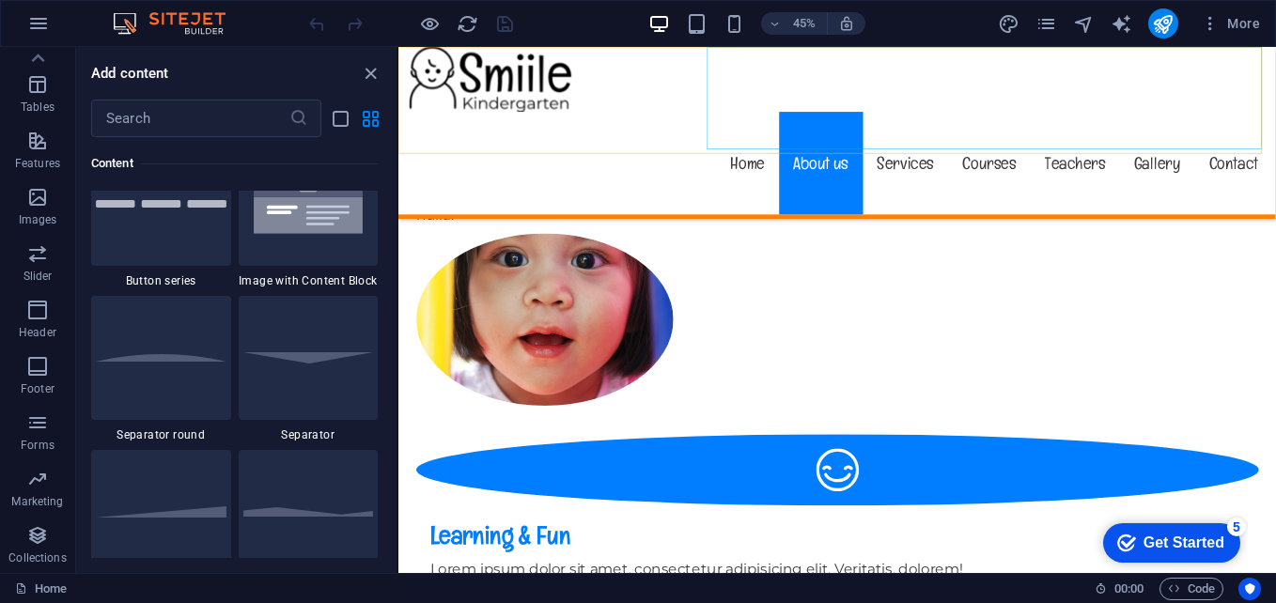
scroll to position [1033, 0]
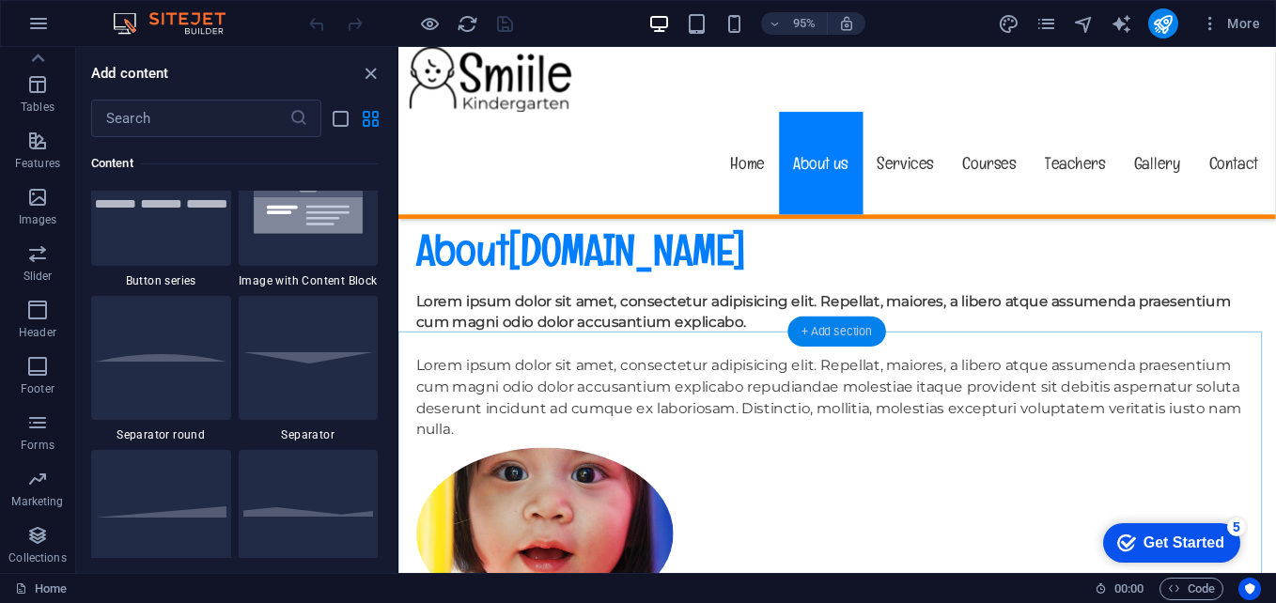
click at [836, 325] on div "+ Add section" at bounding box center [836, 332] width 99 height 30
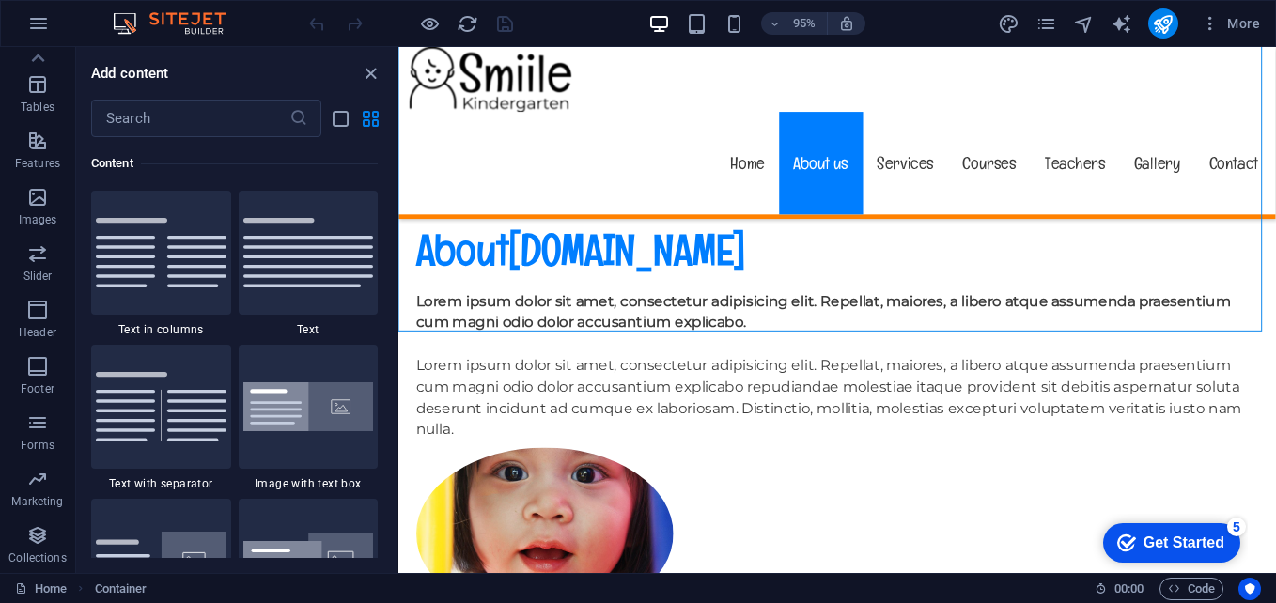
scroll to position [3662, 0]
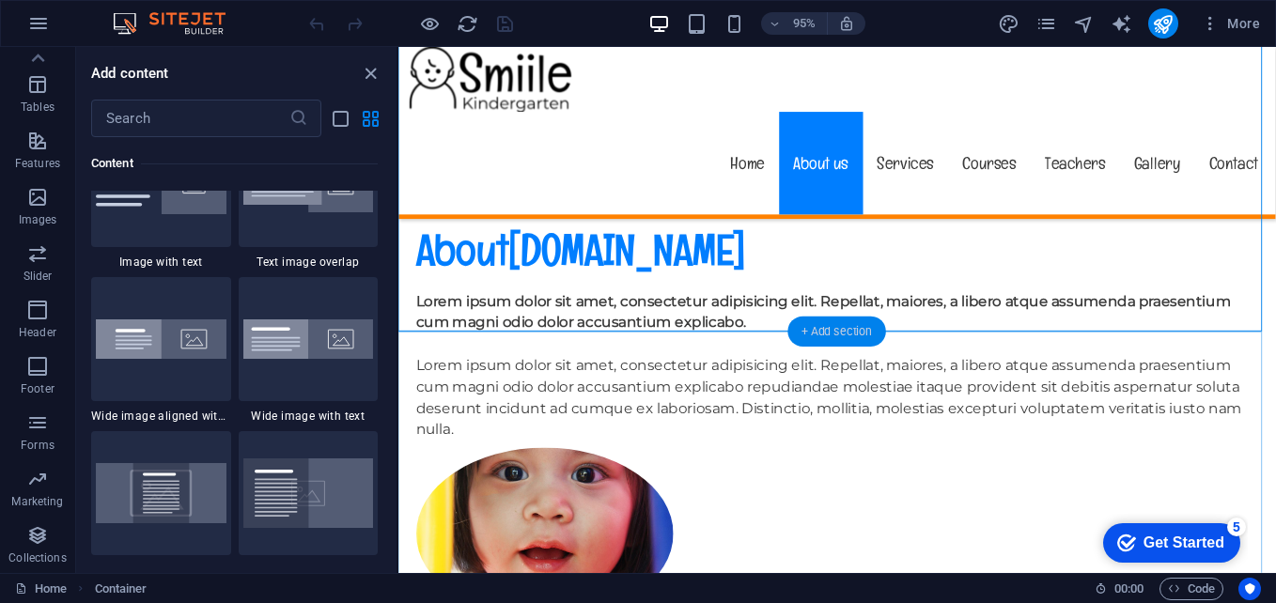
click at [851, 324] on div "+ Add section" at bounding box center [836, 332] width 99 height 30
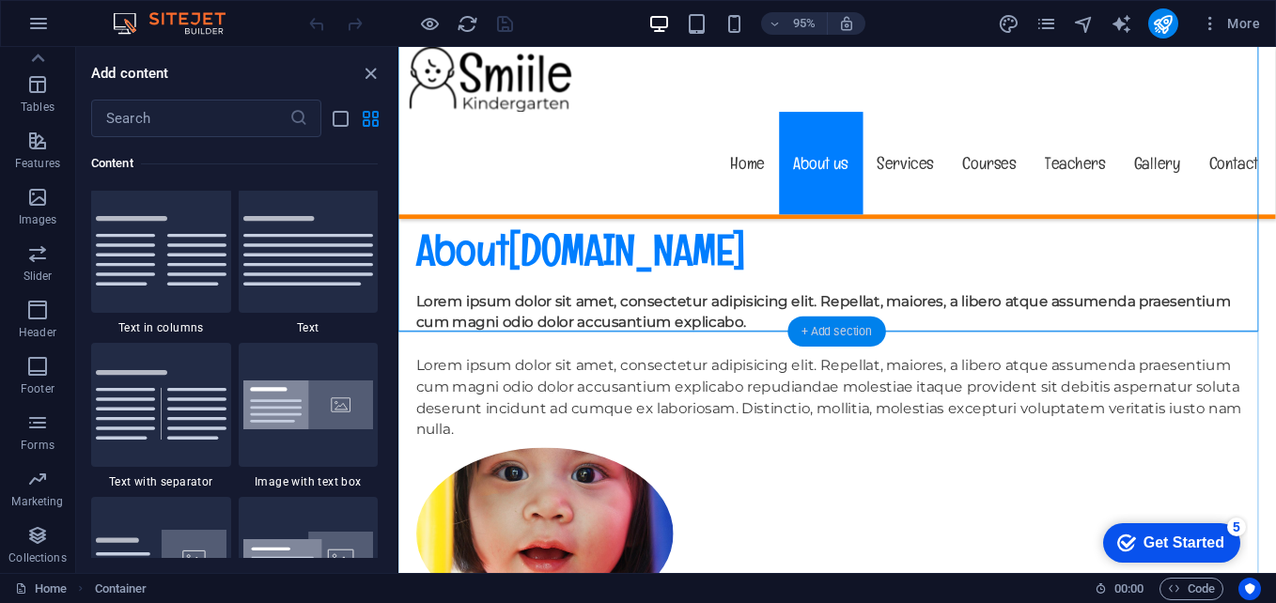
scroll to position [3286, 0]
click at [802, 337] on div "+ Add section" at bounding box center [836, 332] width 99 height 30
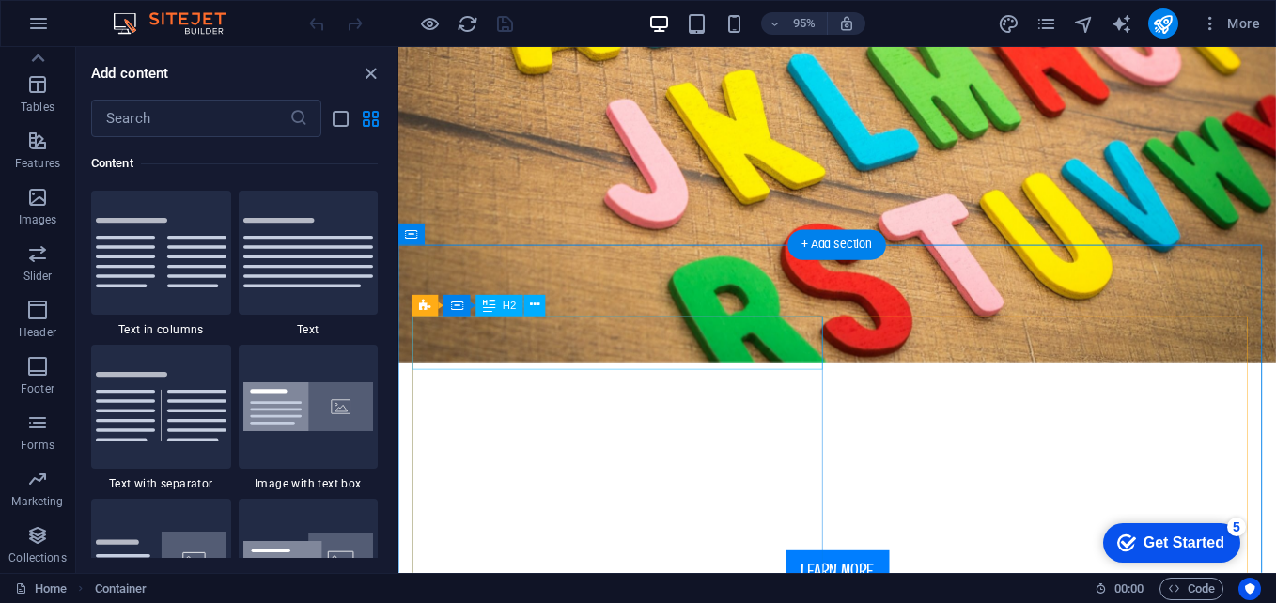
scroll to position [188, 0]
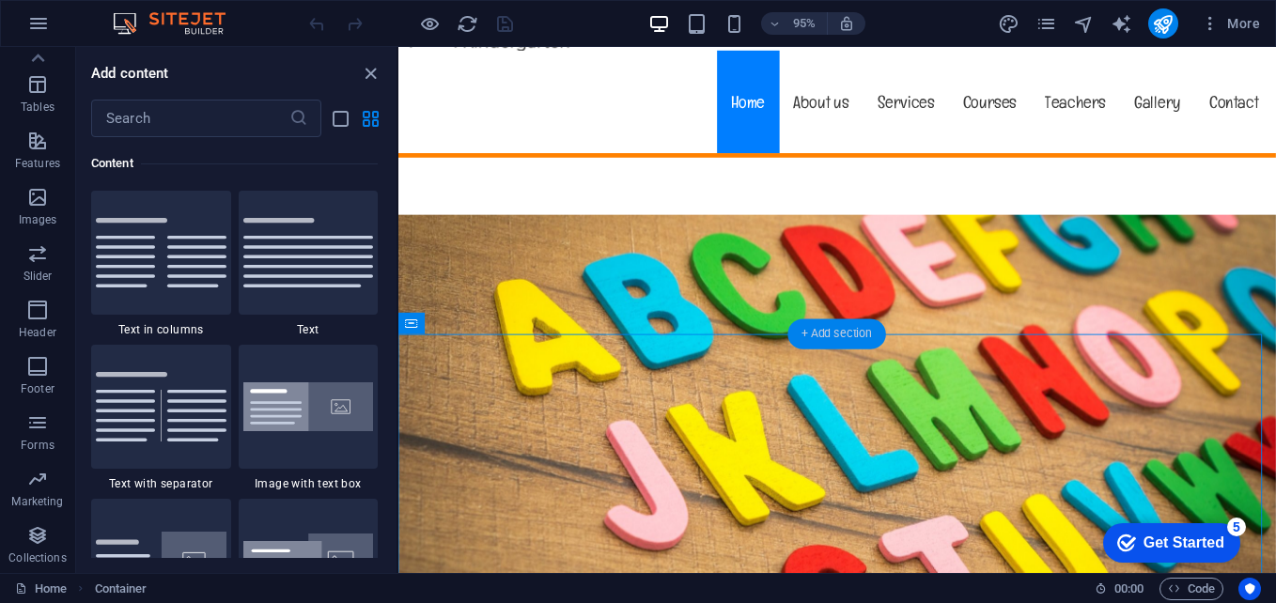
click at [811, 332] on div "+ Add section" at bounding box center [836, 334] width 99 height 30
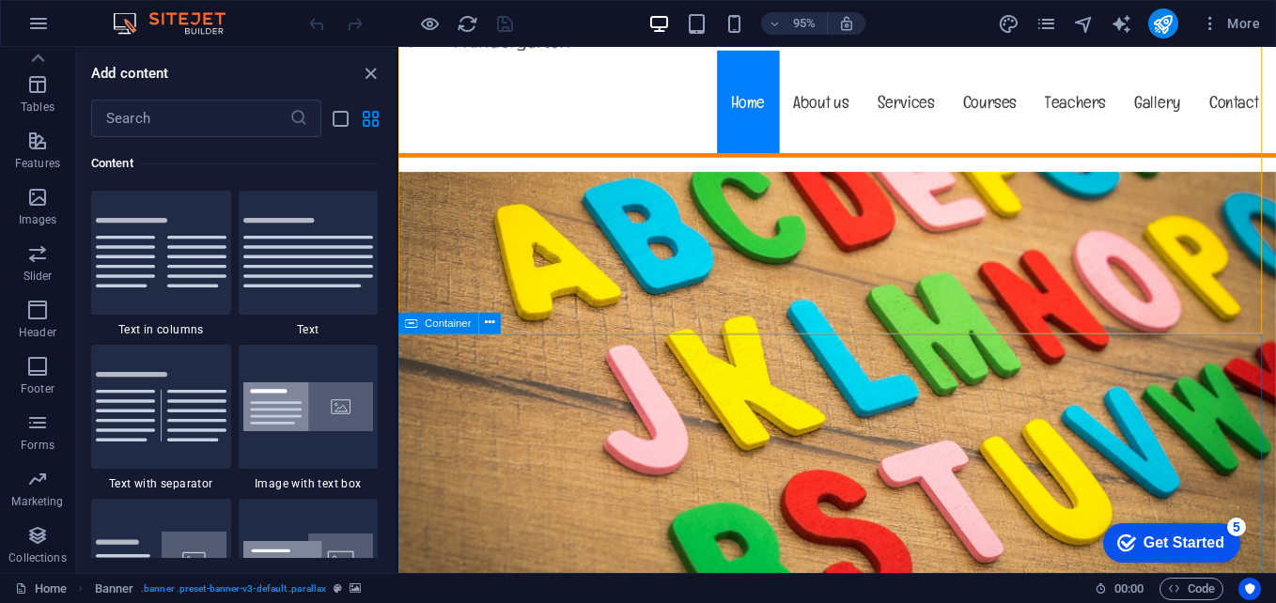
click at [454, 327] on span "Container" at bounding box center [448, 323] width 46 height 10
click at [490, 327] on icon at bounding box center [490, 323] width 9 height 19
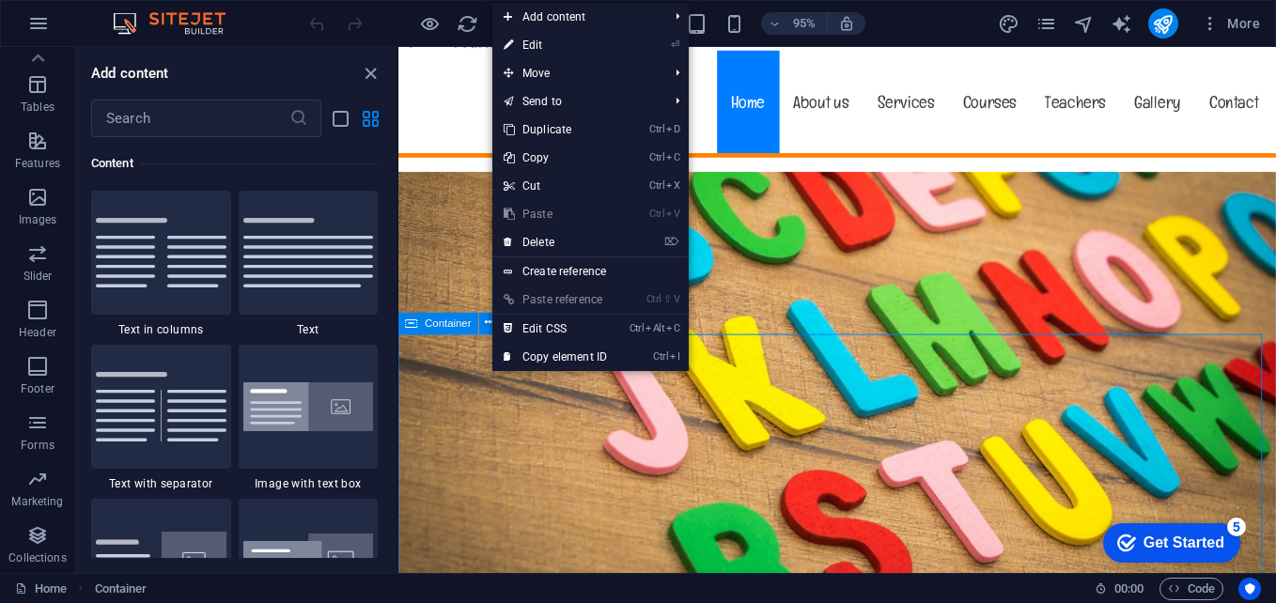
click at [476, 329] on div "Container" at bounding box center [438, 324] width 81 height 22
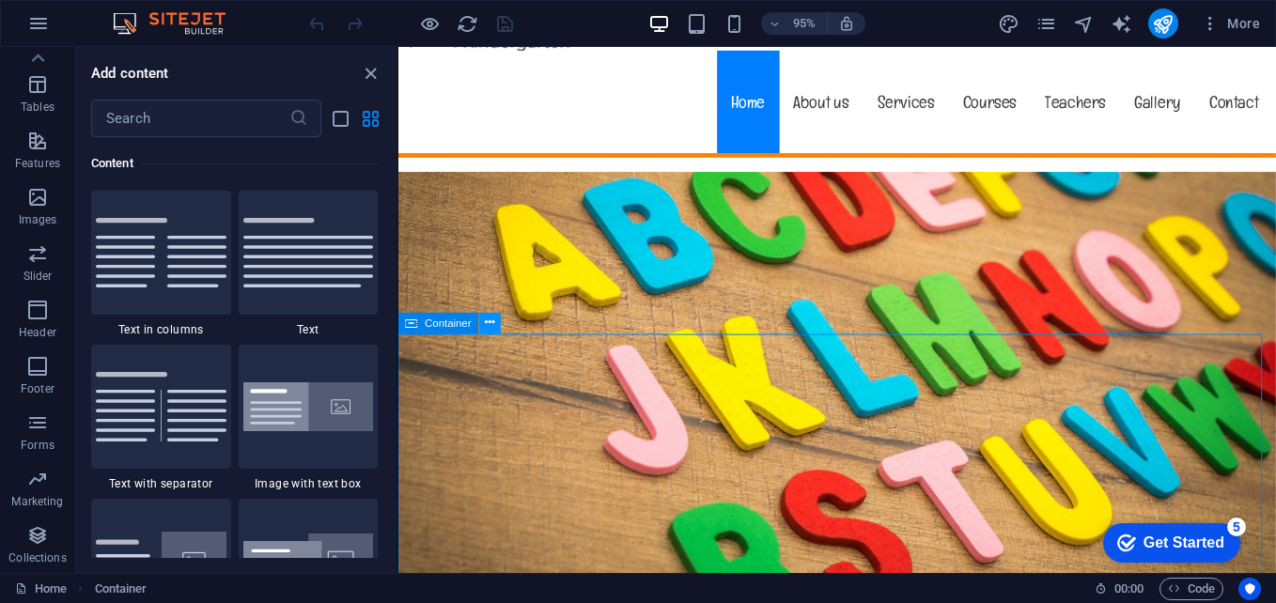
click at [491, 328] on icon at bounding box center [490, 323] width 9 height 19
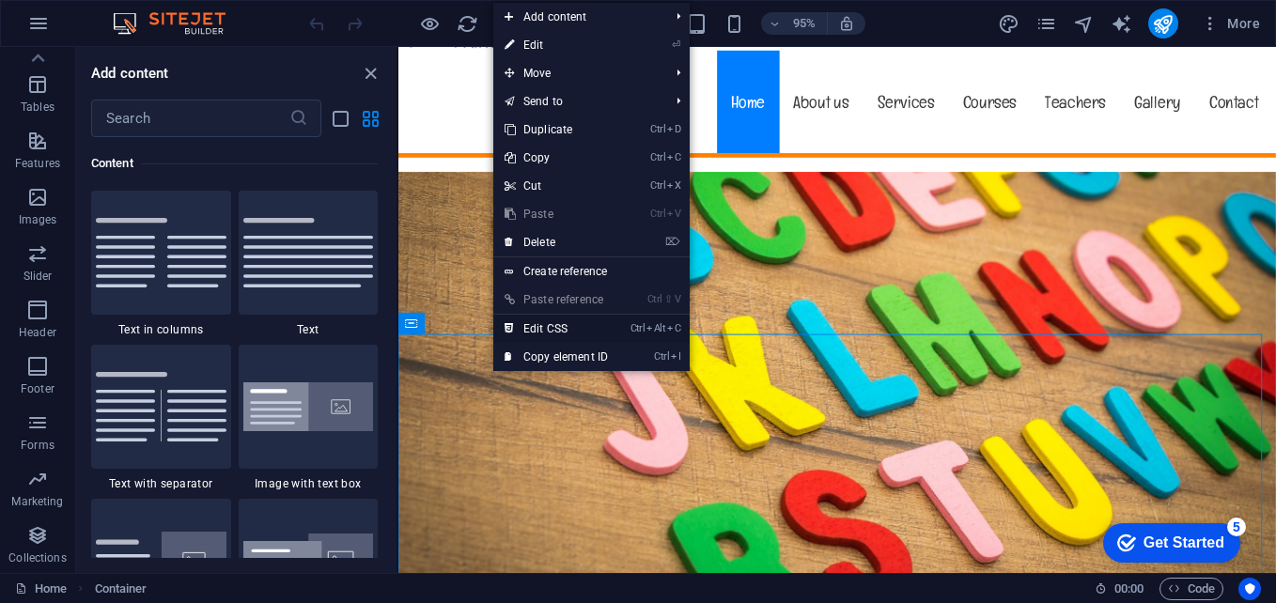
click at [569, 333] on link "Ctrl Alt C Edit CSS" at bounding box center [556, 329] width 126 height 28
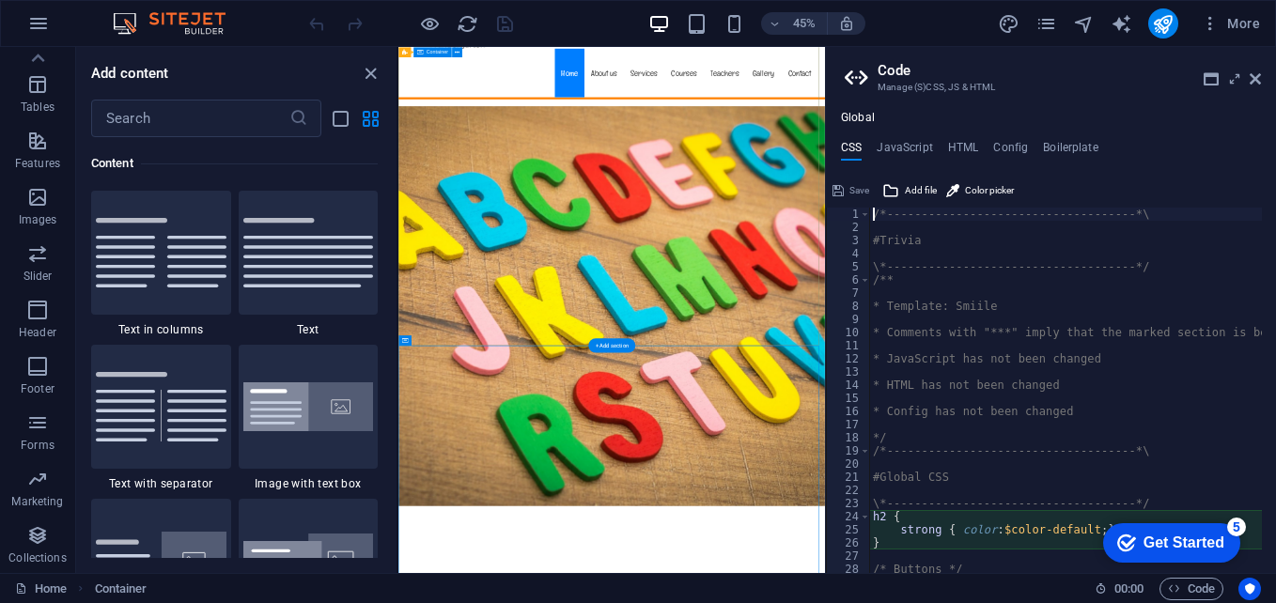
type textarea "@include boxes("
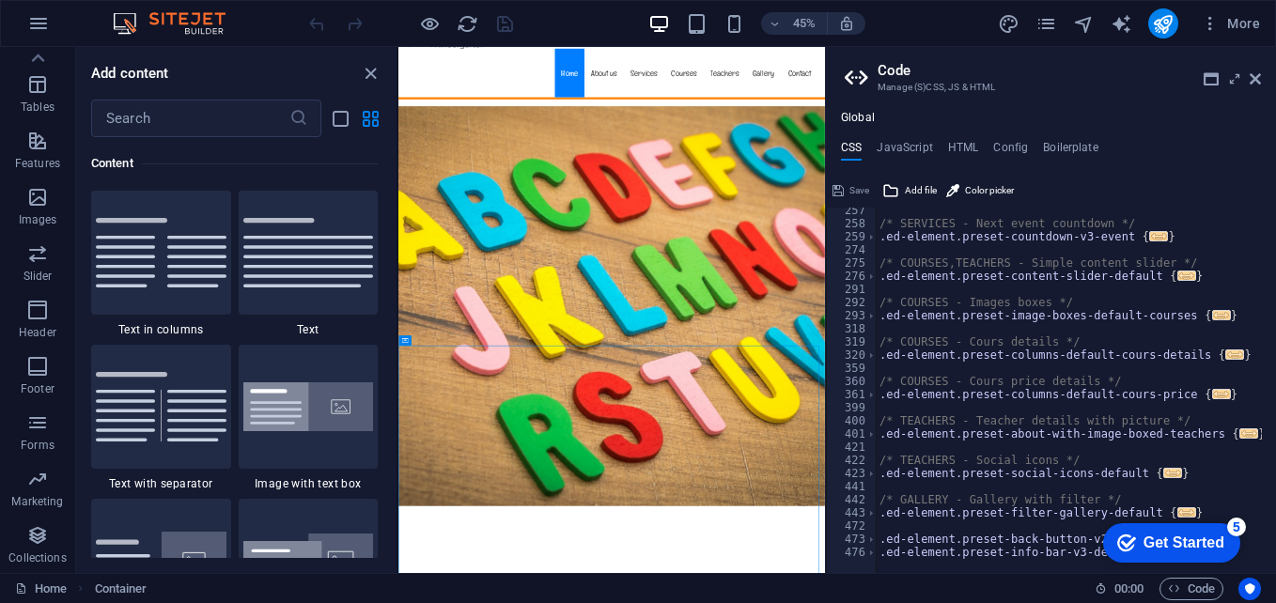
scroll to position [1818, 0]
click at [1258, 81] on icon at bounding box center [1254, 78] width 11 height 15
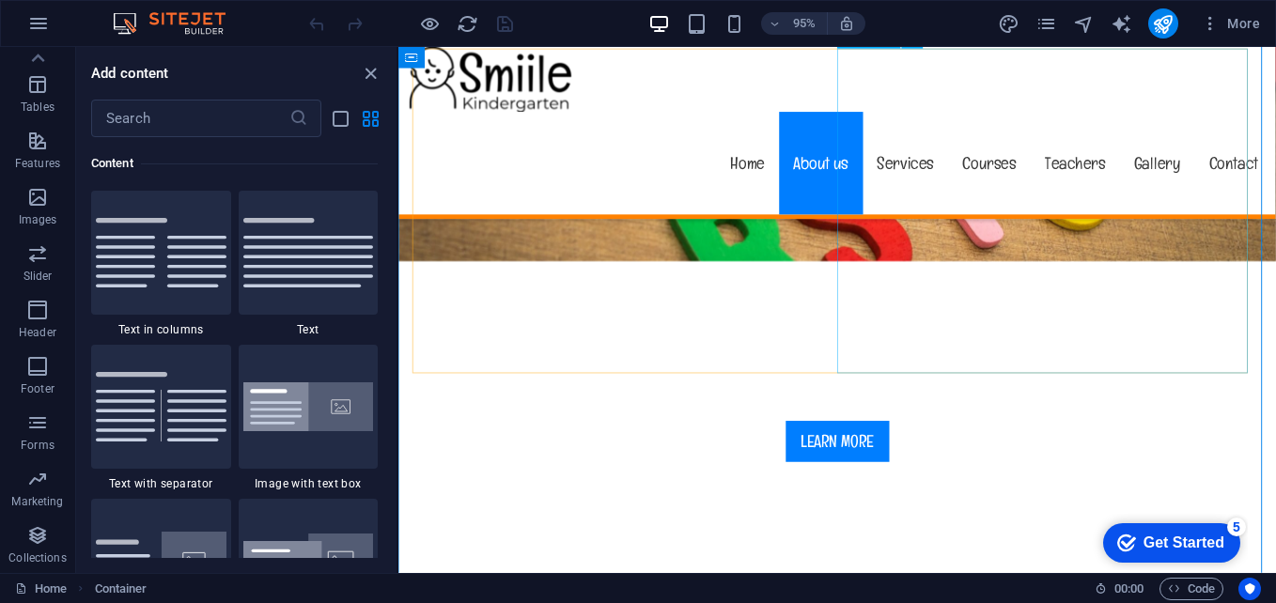
scroll to position [282, 0]
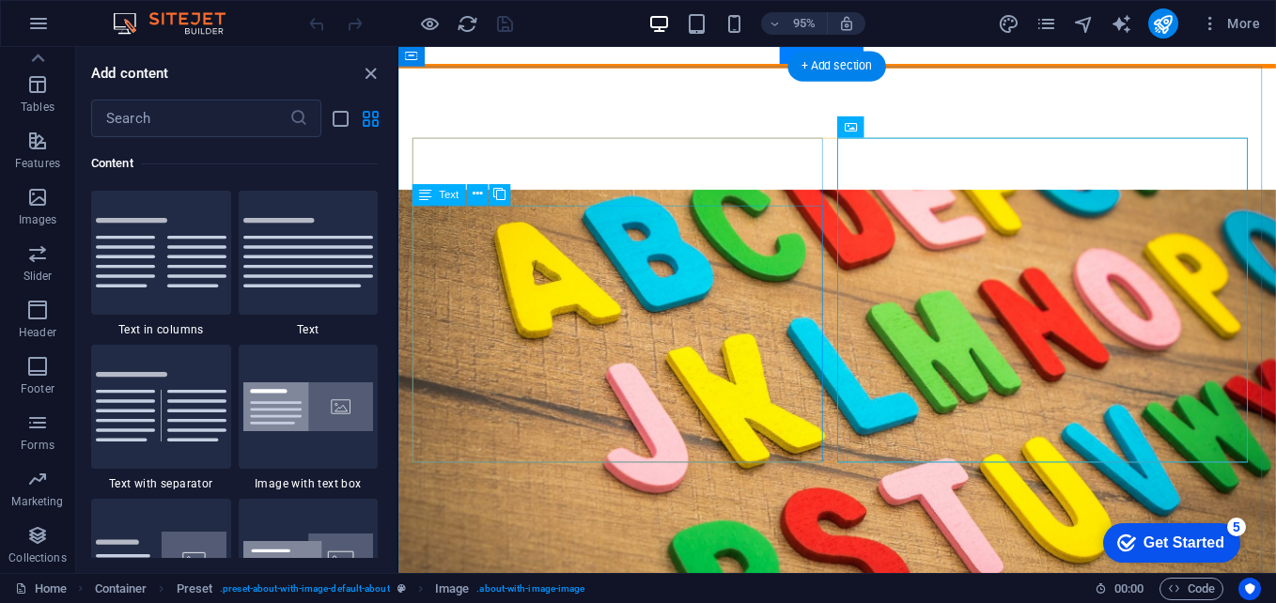
scroll to position [564, 0]
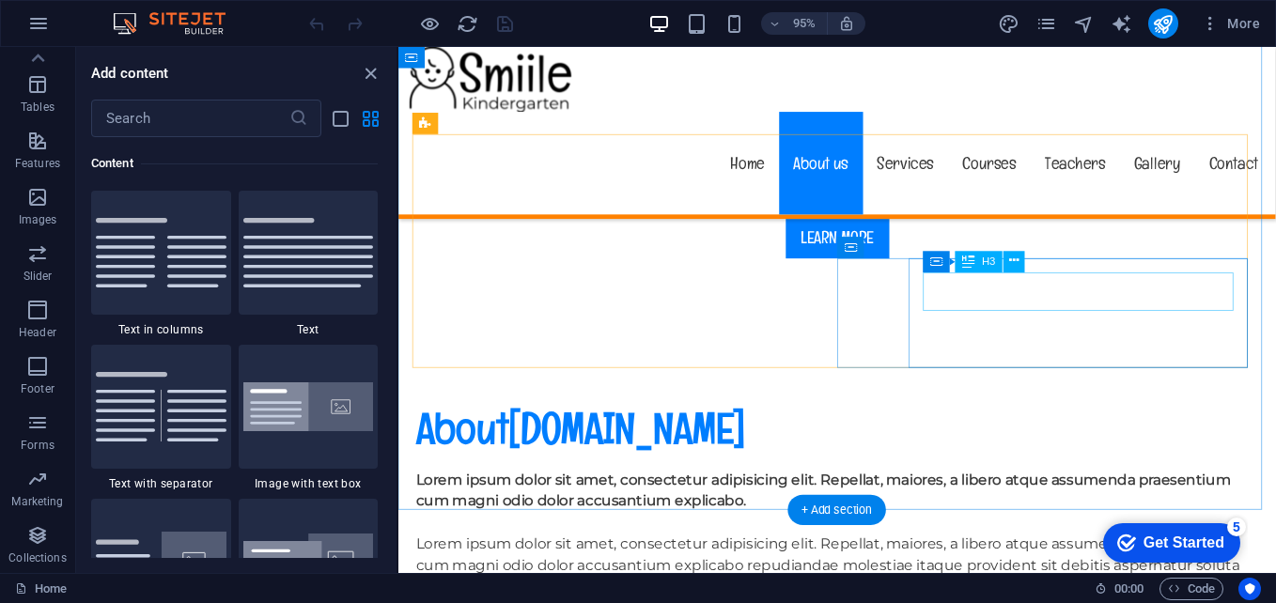
scroll to position [751, 0]
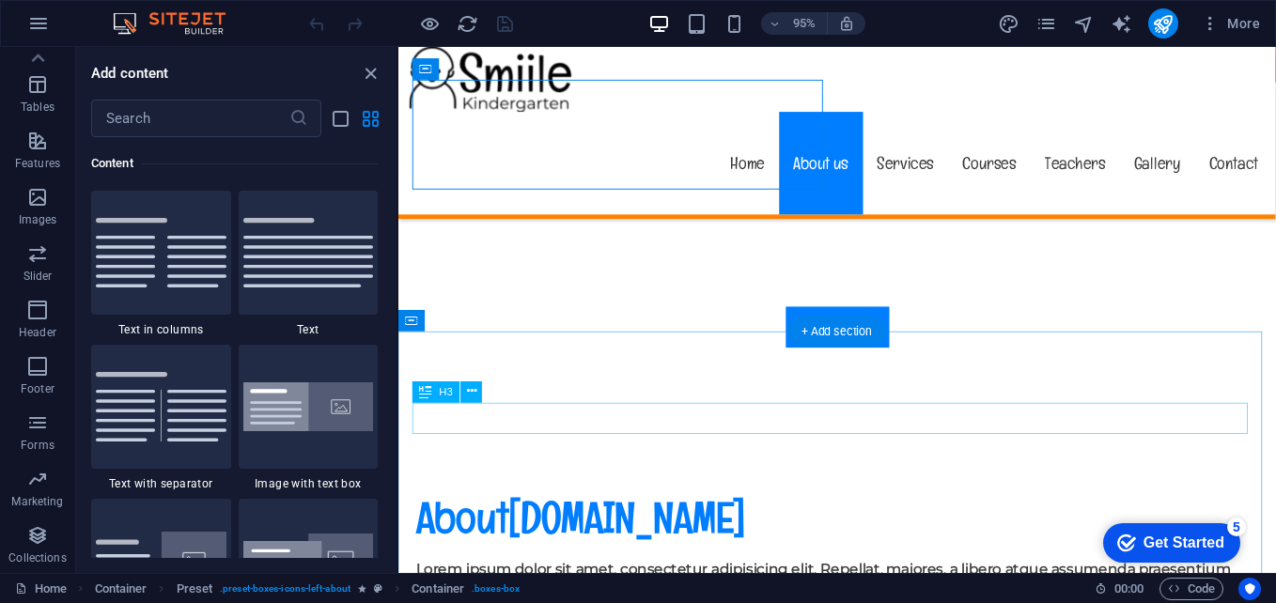
scroll to position [1221, 0]
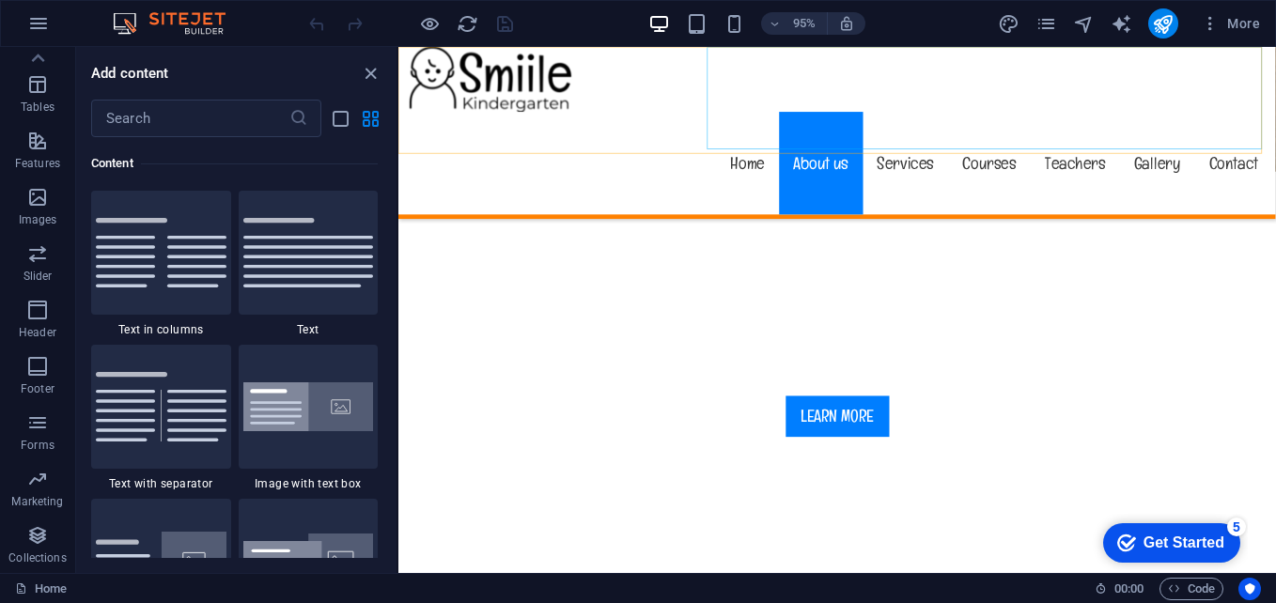
click at [840, 116] on nav "Home About us Services Courses Teachers Gallery Contact" at bounding box center [860, 170] width 917 height 108
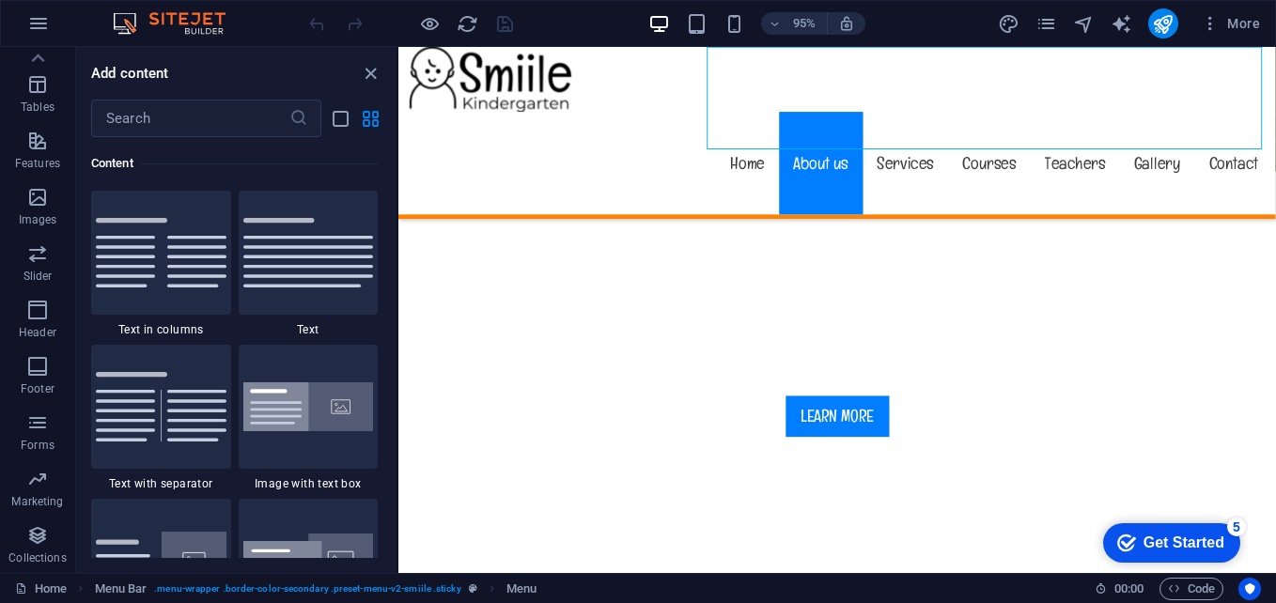
click at [840, 116] on nav "Home About us Services Courses Teachers Gallery Contact" at bounding box center [860, 170] width 917 height 108
click at [932, 116] on nav "Home About us Services Courses Teachers Gallery Contact" at bounding box center [860, 170] width 917 height 108
click at [896, 116] on nav "Home About us Services Courses Teachers Gallery Contact" at bounding box center [860, 170] width 917 height 108
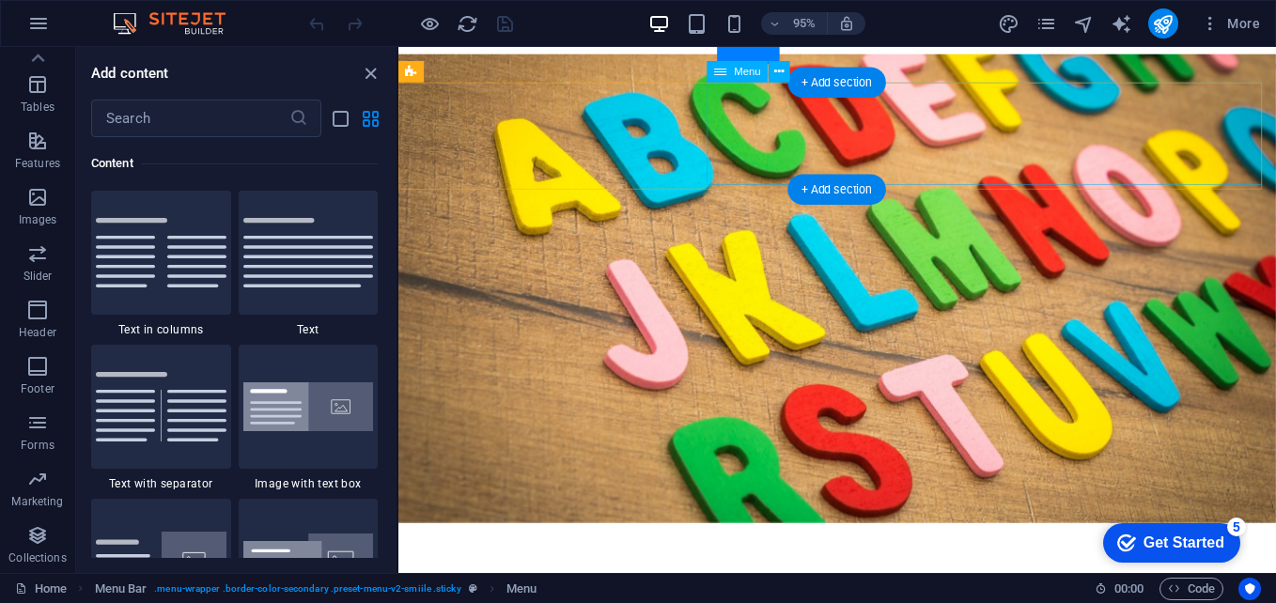
scroll to position [0, 0]
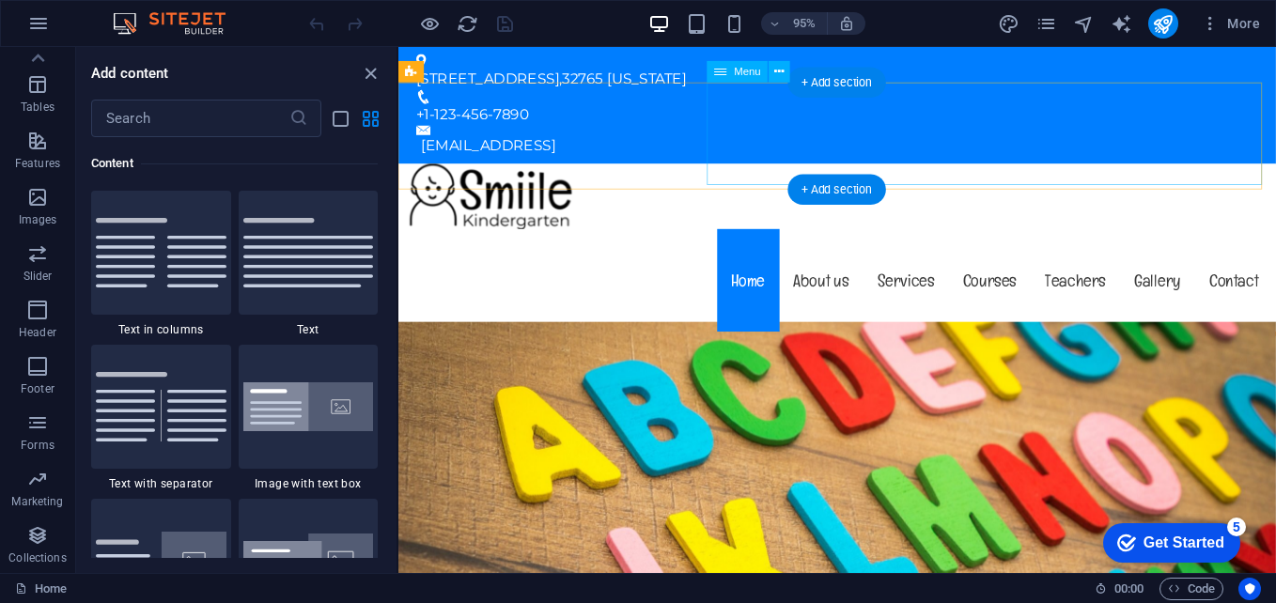
click at [856, 239] on nav "Home About us Services Courses Teachers Gallery Contact" at bounding box center [860, 293] width 917 height 108
click at [920, 239] on nav "Home About us Services Courses Teachers Gallery Contact" at bounding box center [860, 293] width 917 height 108
